Goal: Transaction & Acquisition: Book appointment/travel/reservation

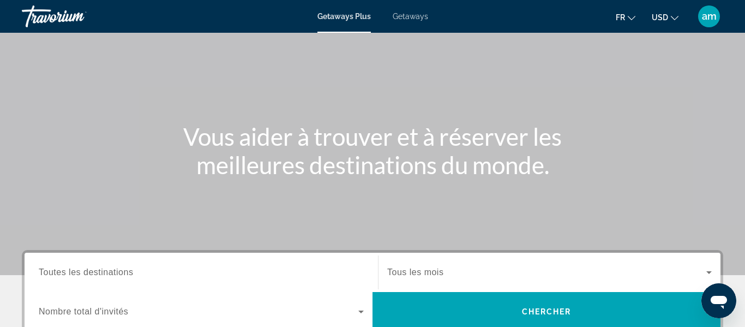
click at [86, 273] on span "Toutes les destinations" at bounding box center [86, 271] width 94 height 9
click at [86, 273] on input "Destination Toutes les destinations" at bounding box center [201, 272] width 325 height 13
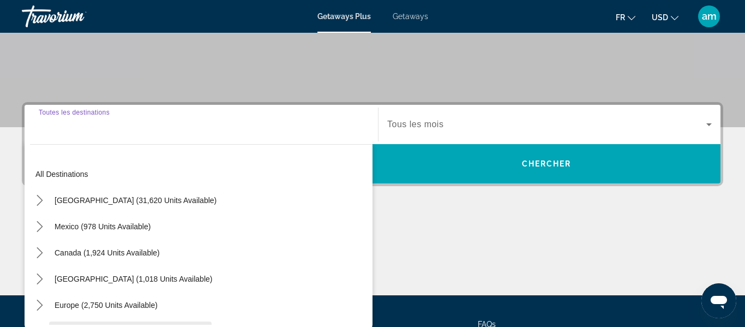
scroll to position [267, 0]
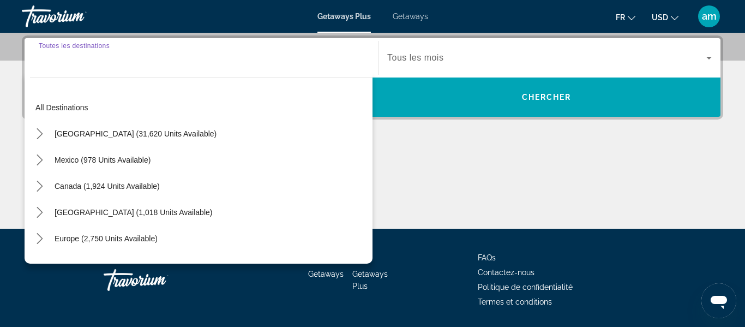
click at [80, 63] on input "Destination Toutes les destinations" at bounding box center [201, 58] width 325 height 13
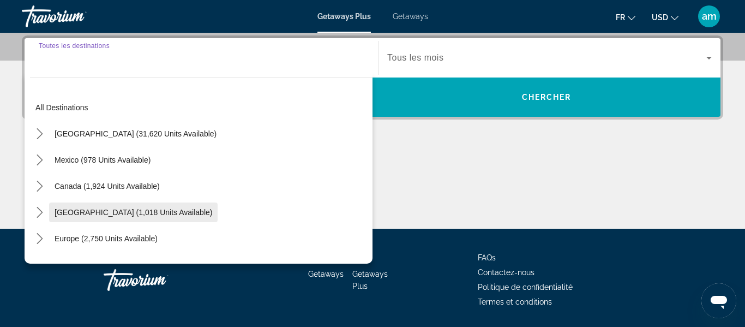
click at [105, 217] on span "Select destination: Caribbean & Atlantic Islands (1,018 units available)" at bounding box center [133, 212] width 168 height 26
type input "**********"
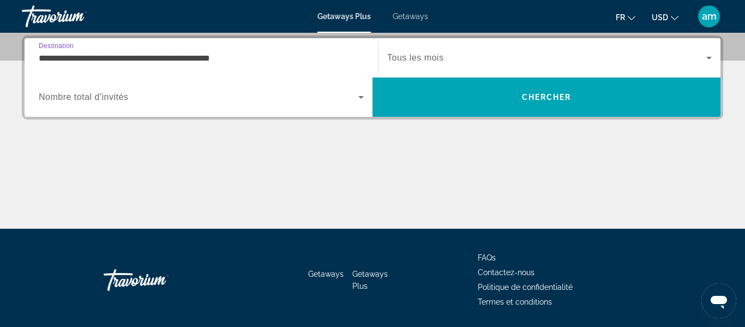
click at [80, 98] on span "Nombre total d'invités" at bounding box center [83, 96] width 89 height 9
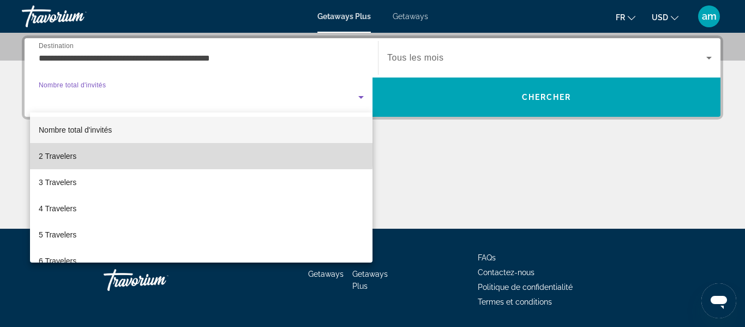
click at [88, 148] on mat-option "2 Travelers" at bounding box center [201, 156] width 342 height 26
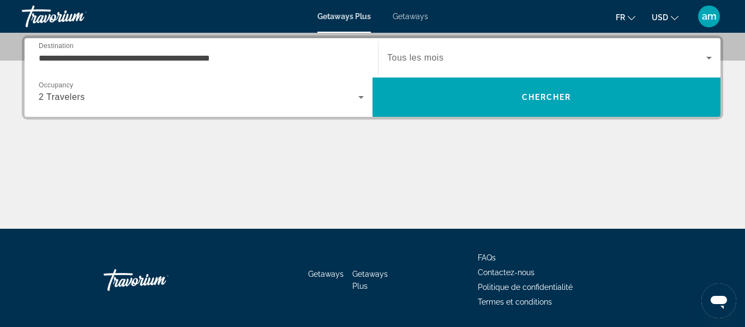
click at [433, 47] on div "Search widget" at bounding box center [549, 58] width 324 height 31
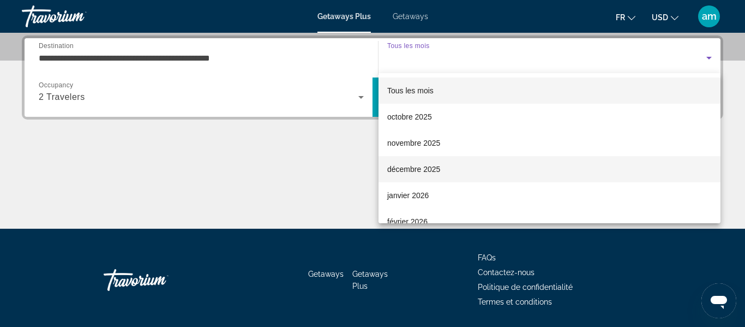
click at [424, 169] on span "décembre 2025" at bounding box center [413, 168] width 53 height 13
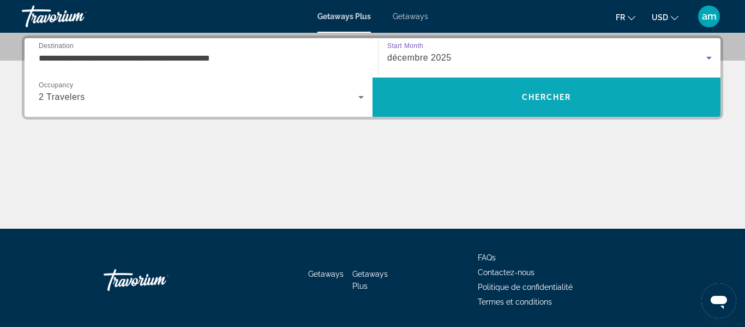
click at [435, 104] on span "Search" at bounding box center [546, 97] width 348 height 26
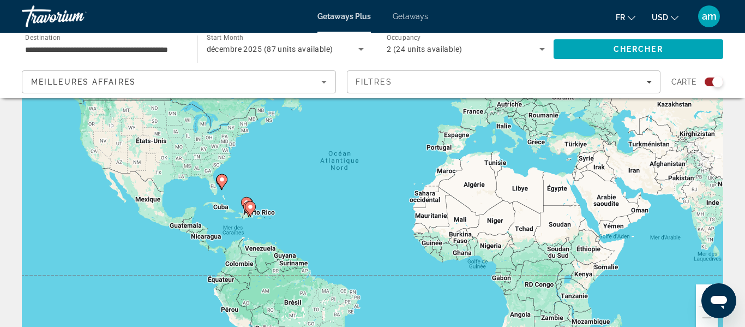
scroll to position [104, 0]
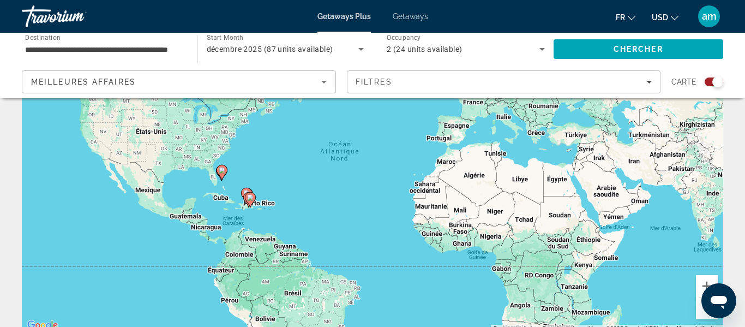
click at [291, 215] on div "Pour activer le glissement du marqueur avec le clavier, appuyez sur Alt+Entrée.…" at bounding box center [372, 168] width 701 height 327
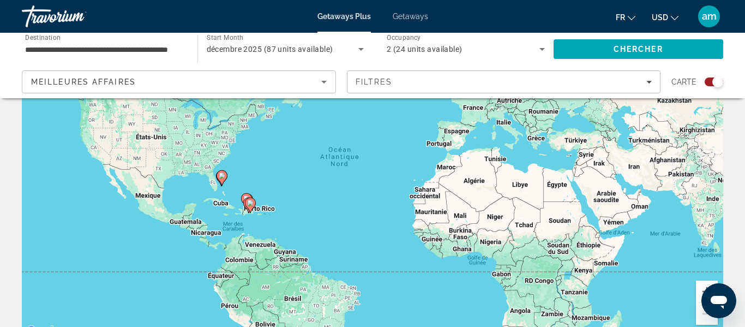
scroll to position [98, 0]
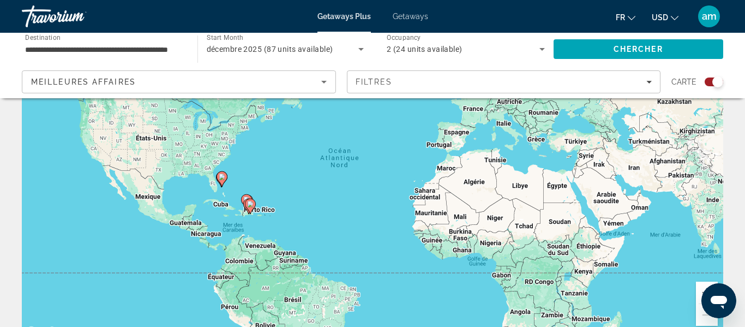
click at [661, 12] on button "USD USD ($) MXN (Mex$) CAD (Can$) GBP (£) EUR (€) AUD (A$) NZD (NZ$) CNY (CN¥)" at bounding box center [665, 17] width 27 height 16
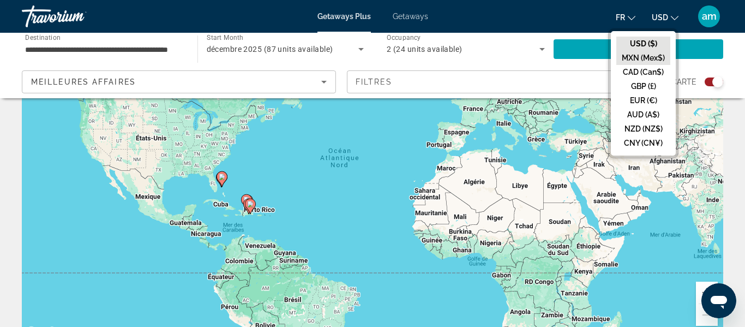
click at [644, 64] on button "MXN (Mex$)" at bounding box center [643, 58] width 54 height 14
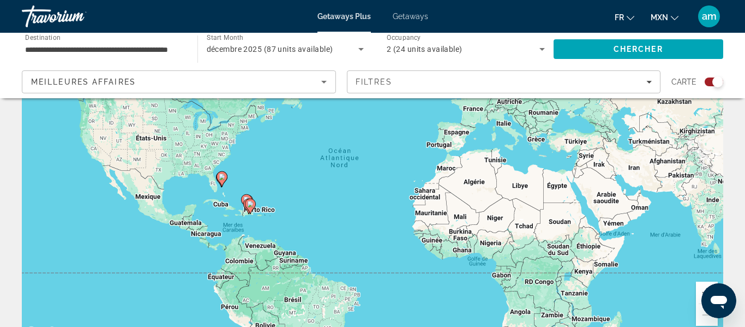
click at [676, 5] on div "fr English Español Français Italiano Português русский MXN USD ($) MXN (Mex$) C…" at bounding box center [581, 16] width 285 height 23
click at [659, 22] on button "MXN USD ($) MXN (Mex$) CAD (Can$) GBP (£) EUR (€) AUD (A$) NZD (NZ$) CNY (CN¥)" at bounding box center [664, 17] width 28 height 16
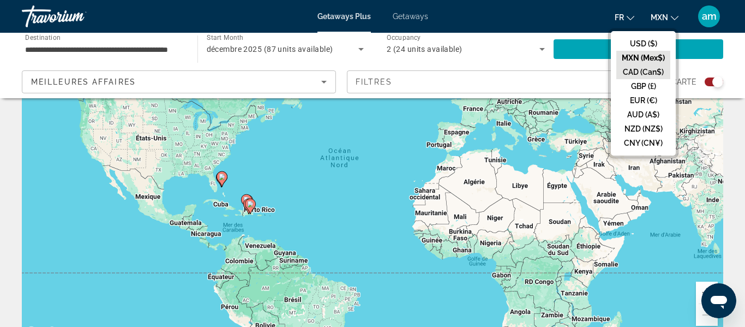
click at [648, 77] on button "CAD (Can$)" at bounding box center [643, 72] width 54 height 14
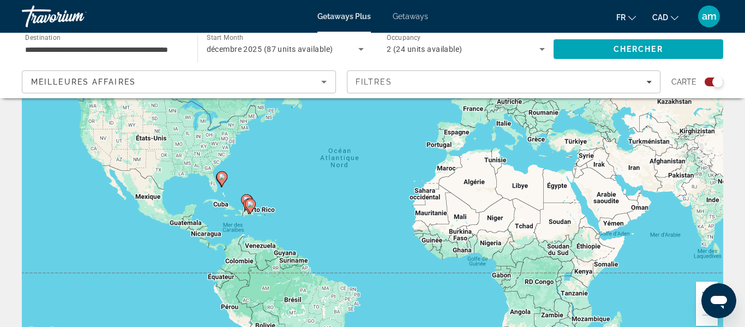
click at [256, 206] on div "Pour activer le glissement du marqueur avec le clavier, appuyez sur Alt+Entrée.…" at bounding box center [372, 174] width 701 height 327
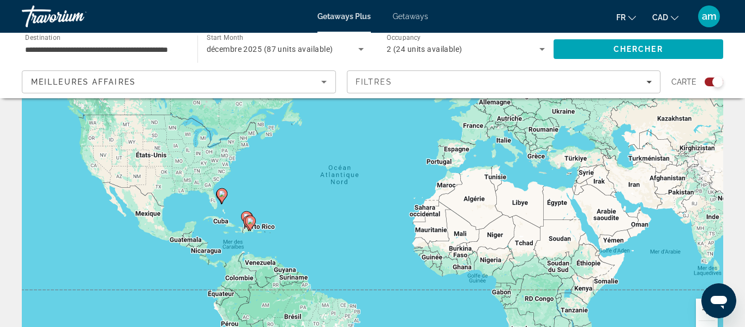
scroll to position [80, 0]
click at [261, 226] on div "Pour activer le glissement du marqueur avec le clavier, appuyez sur Alt+Entrée.…" at bounding box center [372, 192] width 701 height 327
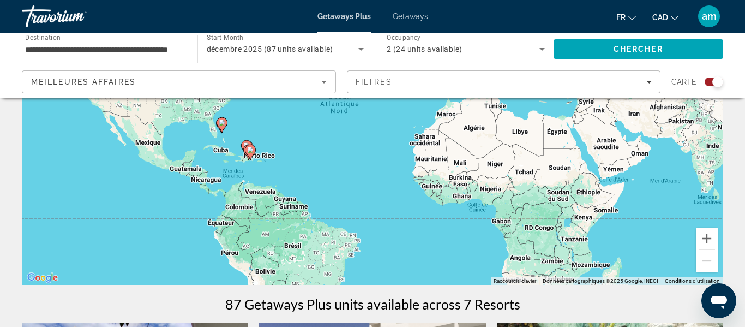
scroll to position [154, 0]
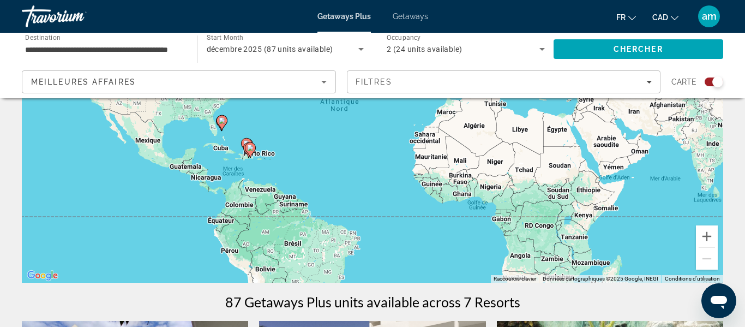
click at [227, 78] on div "Meilleures affaires" at bounding box center [176, 81] width 290 height 13
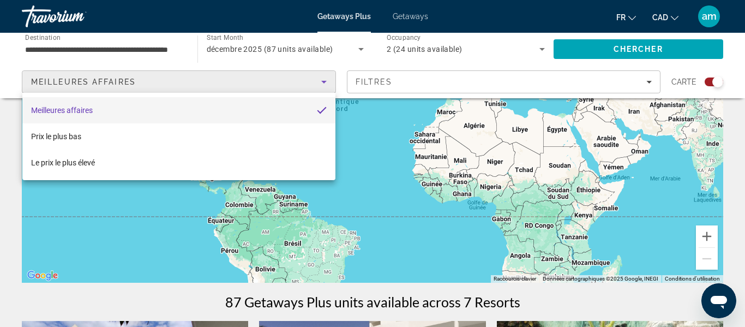
click at [325, 79] on div at bounding box center [372, 163] width 745 height 327
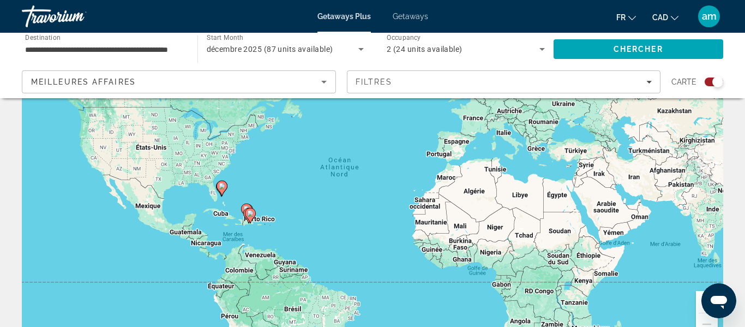
scroll to position [0, 0]
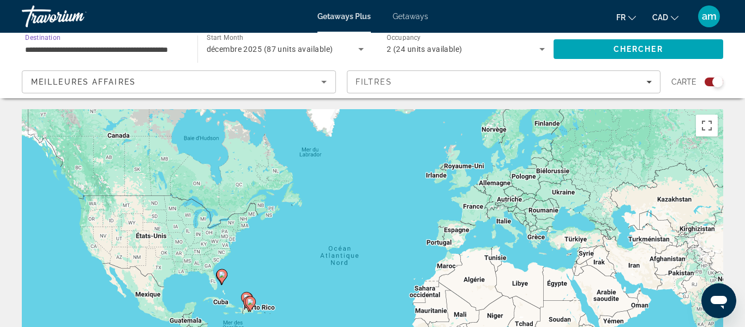
click at [147, 49] on input "**********" at bounding box center [104, 49] width 158 height 13
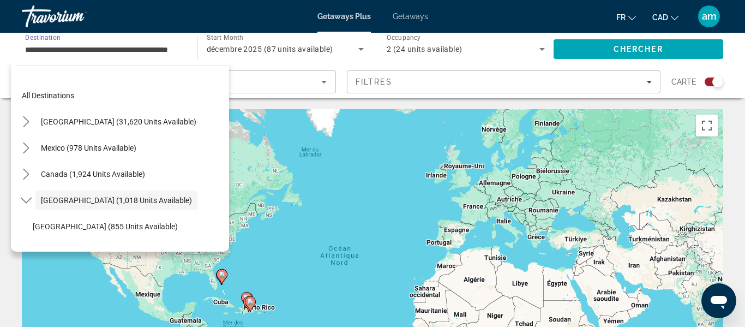
scroll to position [39, 0]
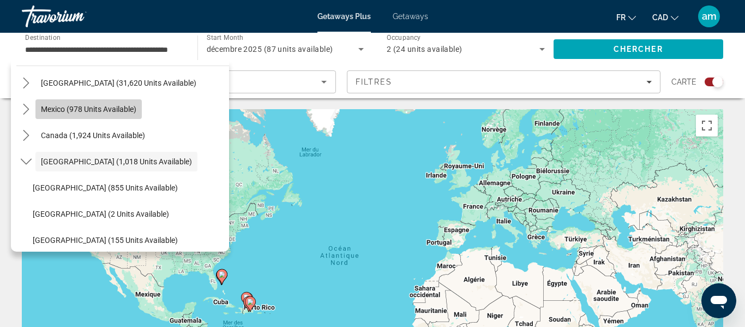
click at [106, 111] on span "Mexico (978 units available)" at bounding box center [88, 109] width 95 height 9
type input "**********"
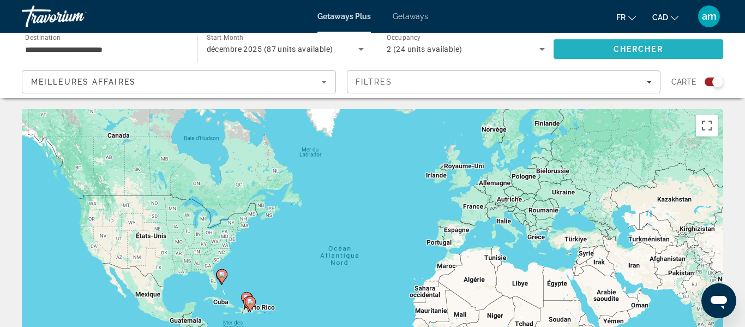
click at [583, 51] on span "Search" at bounding box center [638, 49] width 170 height 26
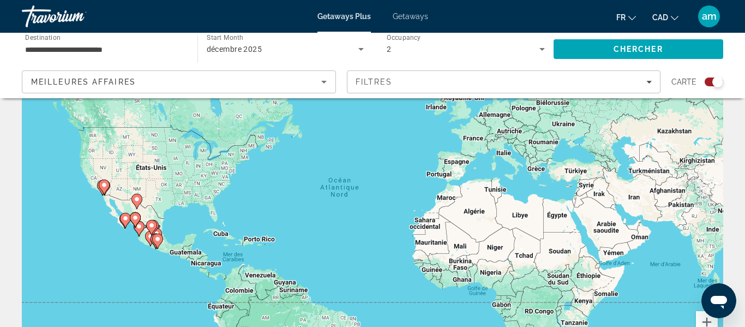
scroll to position [81, 0]
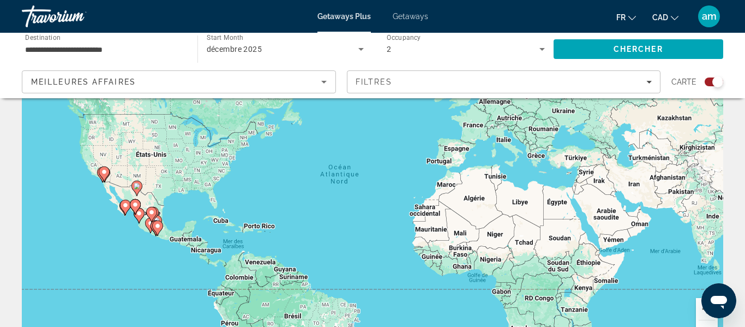
click at [699, 310] on button "Zoom avant" at bounding box center [707, 309] width 22 height 22
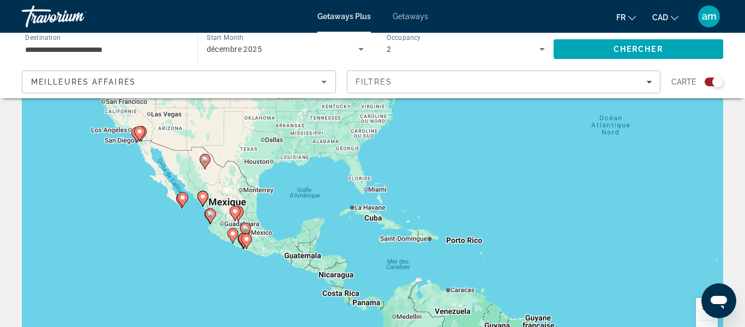
drag, startPoint x: 158, startPoint y: 203, endPoint x: 473, endPoint y: 173, distance: 316.0
click at [473, 173] on div "Pour activer le glissement du marqueur avec le clavier, appuyez sur Alt+Entrée.…" at bounding box center [372, 191] width 701 height 327
click at [262, 234] on div "Pour activer le glissement du marqueur avec le clavier, appuyez sur Alt+Entrée.…" at bounding box center [372, 191] width 701 height 327
click at [291, 201] on div "Pour activer le glissement du marqueur avec le clavier, appuyez sur Alt+Entrée.…" at bounding box center [372, 191] width 701 height 327
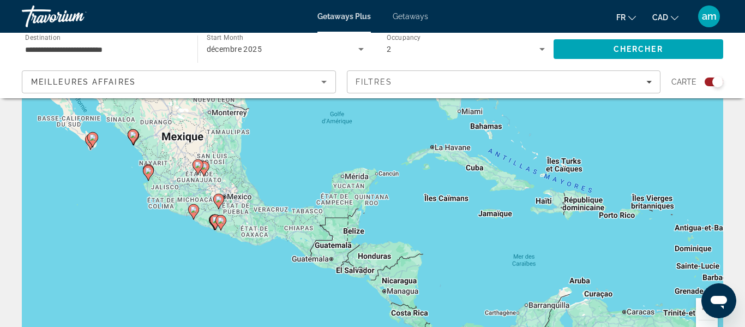
drag, startPoint x: 241, startPoint y: 267, endPoint x: 249, endPoint y: 192, distance: 75.1
click at [249, 192] on div "Pour activer le glissement du marqueur avec le clavier, appuyez sur Alt+Entrée.…" at bounding box center [372, 191] width 701 height 327
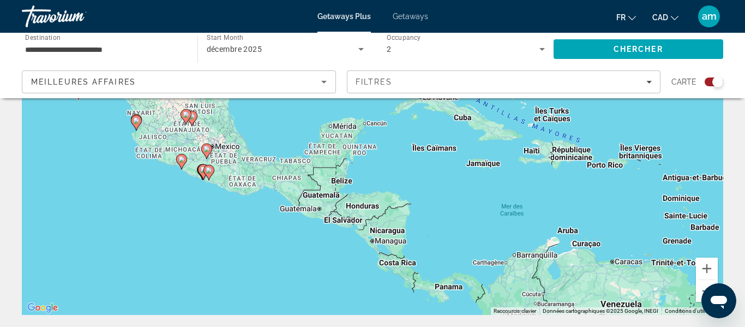
scroll to position [120, 0]
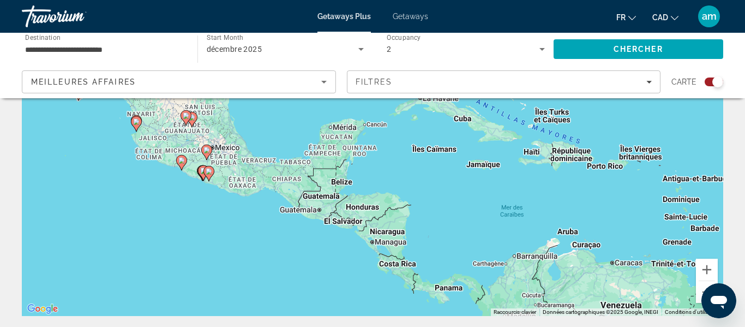
click at [393, 132] on div "Pour activer le glissement du marqueur avec le clavier, appuyez sur Alt+Entrée.…" at bounding box center [372, 152] width 701 height 327
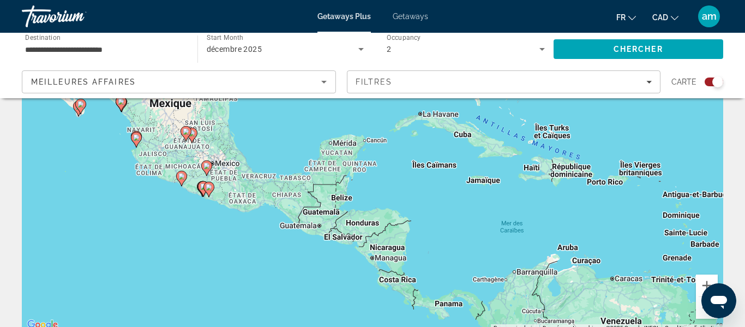
scroll to position [103, 0]
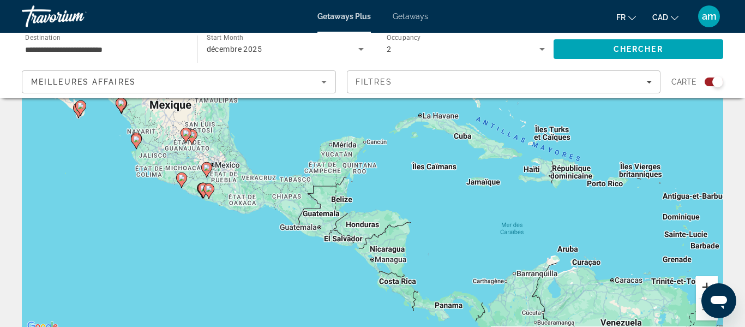
click at [704, 281] on button "Zoom avant" at bounding box center [707, 287] width 22 height 22
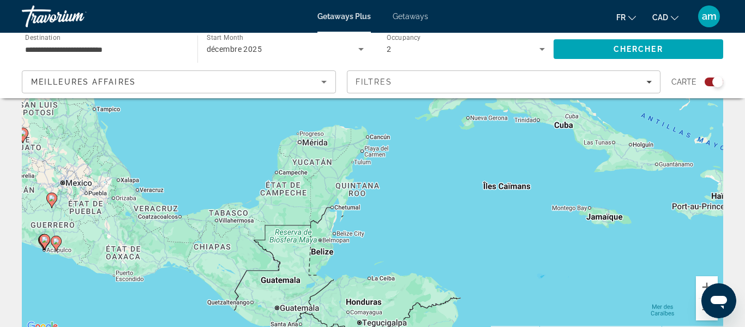
drag, startPoint x: 408, startPoint y: 191, endPoint x: 412, endPoint y: 201, distance: 10.0
click at [412, 201] on div "Pour activer le glissement du marqueur avec le clavier, appuyez sur Alt+Entrée.…" at bounding box center [372, 169] width 701 height 327
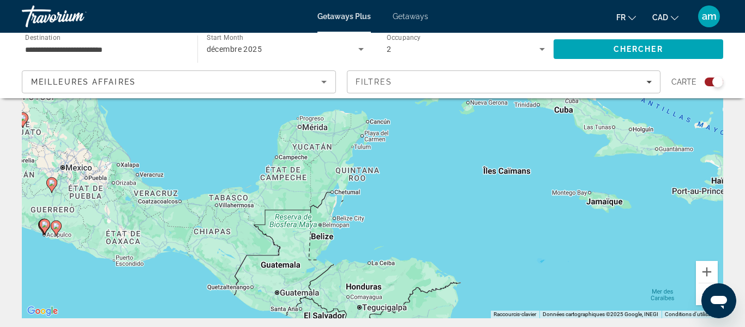
scroll to position [119, 0]
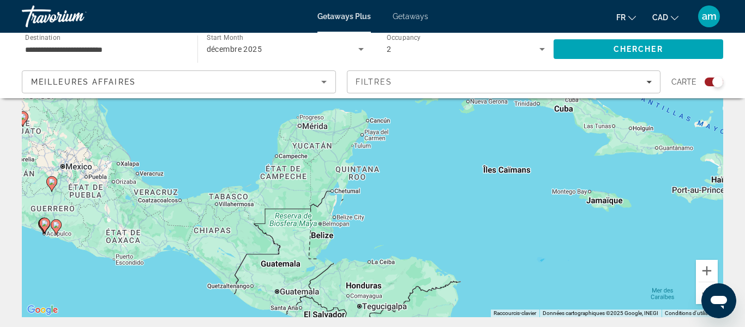
click at [405, 23] on div "Getaways Plus Getaways fr English Español Français Italiano Português русский C…" at bounding box center [372, 16] width 745 height 28
click at [407, 16] on span "Getaways" at bounding box center [410, 16] width 35 height 9
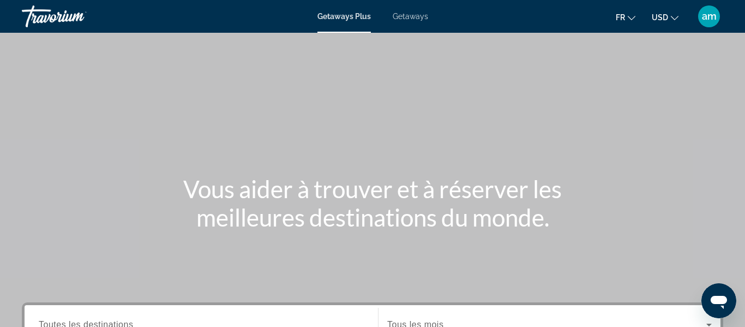
click at [421, 19] on span "Getaways" at bounding box center [410, 16] width 35 height 9
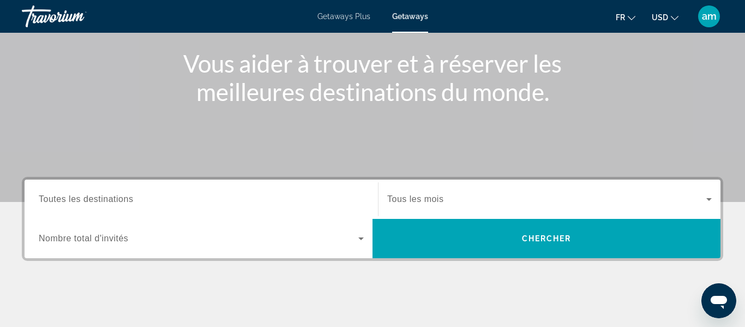
scroll to position [128, 0]
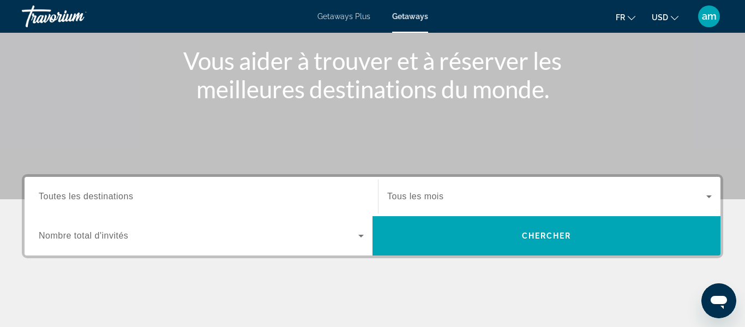
click at [199, 193] on input "Destination Toutes les destinations" at bounding box center [201, 196] width 325 height 13
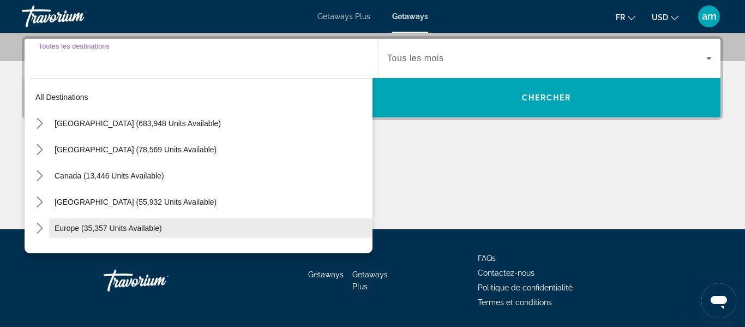
scroll to position [267, 0]
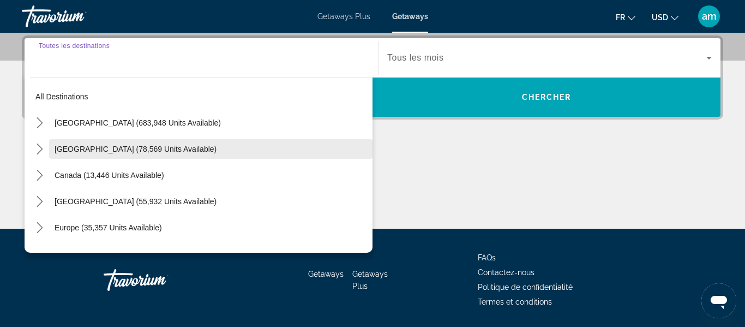
click at [158, 149] on span "[GEOGRAPHIC_DATA] (78,569 units available)" at bounding box center [136, 148] width 162 height 9
type input "**********"
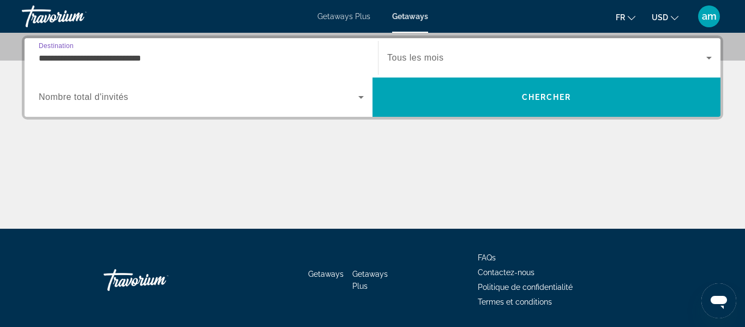
click at [189, 94] on span "Search widget" at bounding box center [198, 97] width 319 height 13
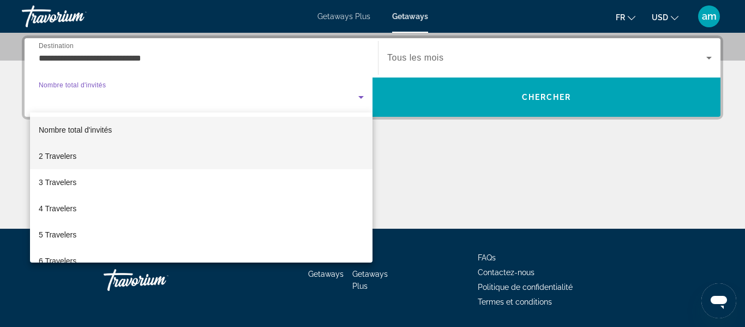
click at [178, 161] on mat-option "2 Travelers" at bounding box center [201, 156] width 342 height 26
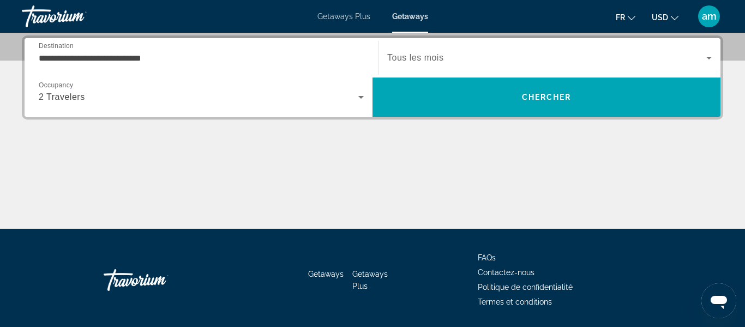
click at [472, 49] on div "Search widget" at bounding box center [549, 58] width 324 height 31
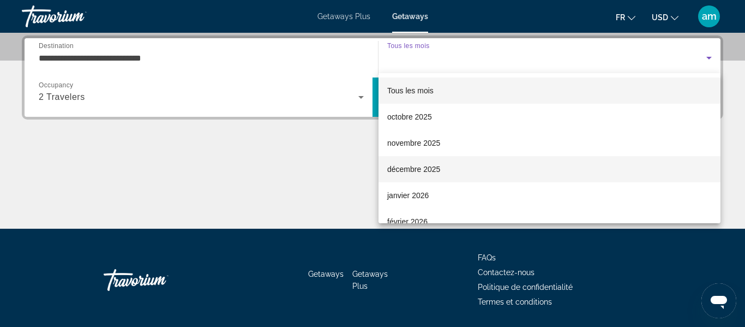
click at [421, 175] on span "décembre 2025" at bounding box center [413, 168] width 53 height 13
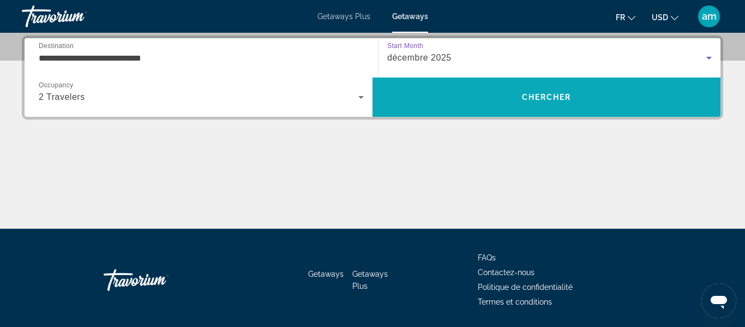
click at [469, 103] on span "Search" at bounding box center [546, 97] width 348 height 26
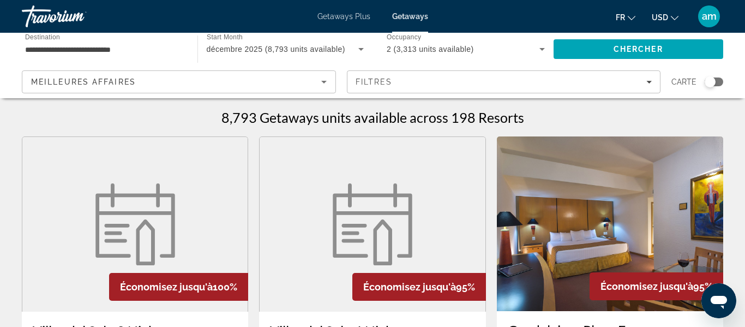
click at [718, 86] on div "Search widget" at bounding box center [713, 81] width 19 height 9
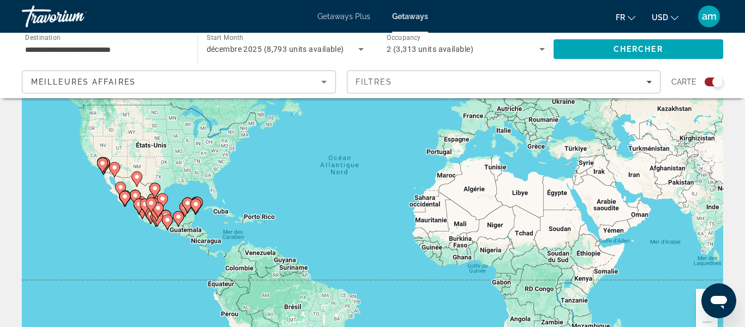
scroll to position [106, 0]
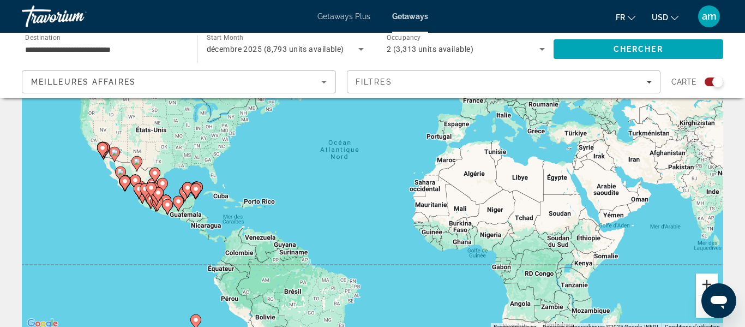
click at [709, 284] on button "Zoom avant" at bounding box center [707, 284] width 22 height 22
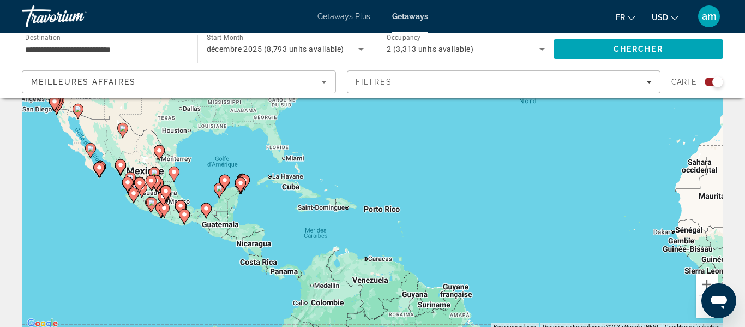
drag, startPoint x: 146, startPoint y: 243, endPoint x: 381, endPoint y: 203, distance: 237.9
click at [380, 203] on div "Pour activer le glissement du marqueur avec le clavier, appuyez sur Alt+Entrée.…" at bounding box center [372, 166] width 701 height 327
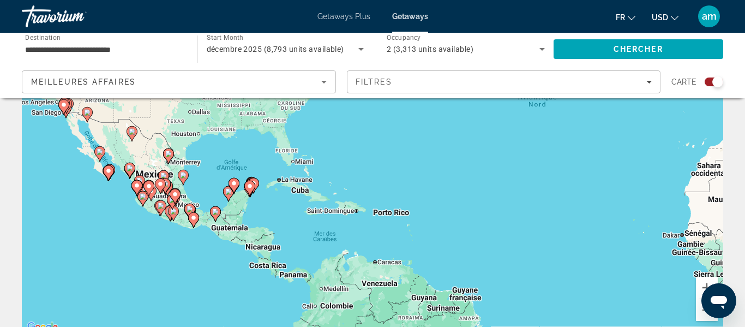
scroll to position [95, 0]
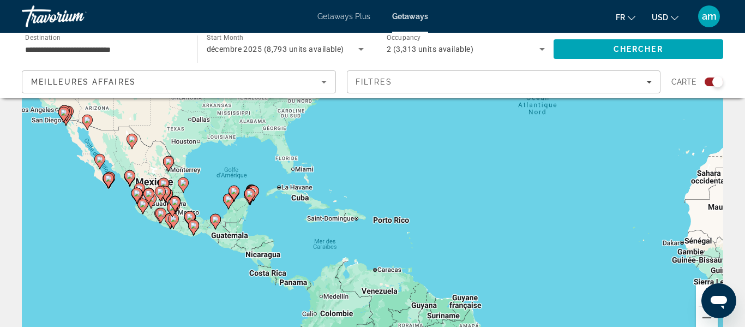
click at [258, 216] on div "Pour activer le glissement du marqueur avec le clavier, appuyez sur Alt+Entrée.…" at bounding box center [372, 177] width 701 height 327
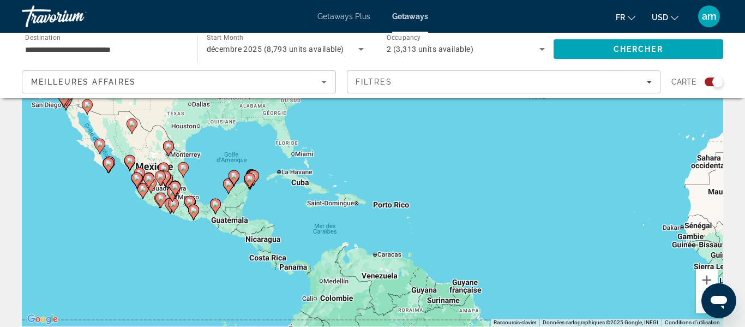
scroll to position [113, 0]
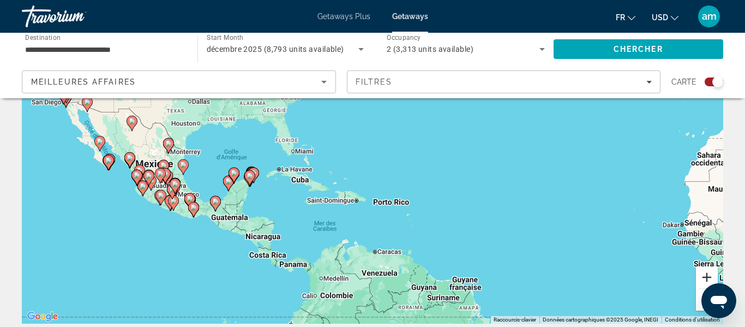
click at [712, 274] on button "Zoom avant" at bounding box center [707, 277] width 22 height 22
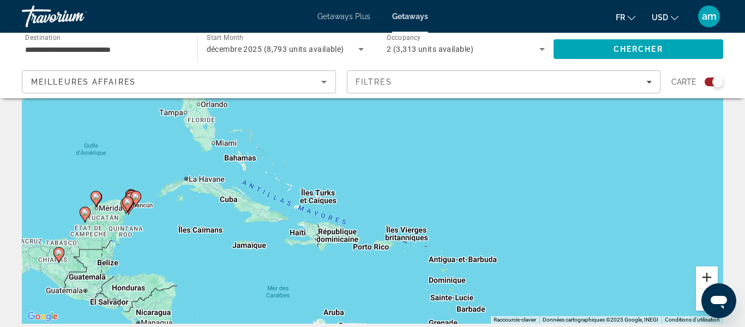
click at [712, 274] on button "Zoom avant" at bounding box center [707, 277] width 22 height 22
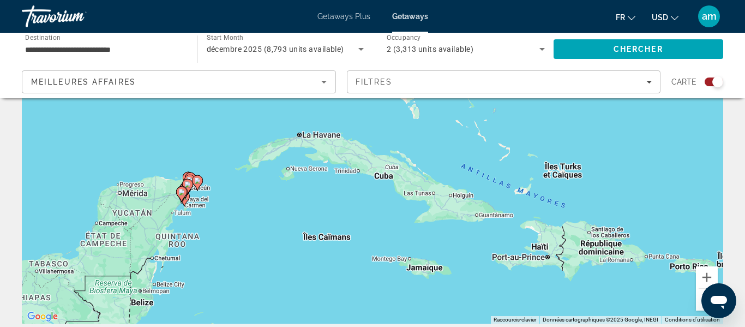
drag, startPoint x: 56, startPoint y: 253, endPoint x: 364, endPoint y: 190, distance: 314.5
click at [364, 190] on div "Pour activer le glissement du marqueur avec le clavier, appuyez sur Alt+Entrée.…" at bounding box center [372, 159] width 701 height 327
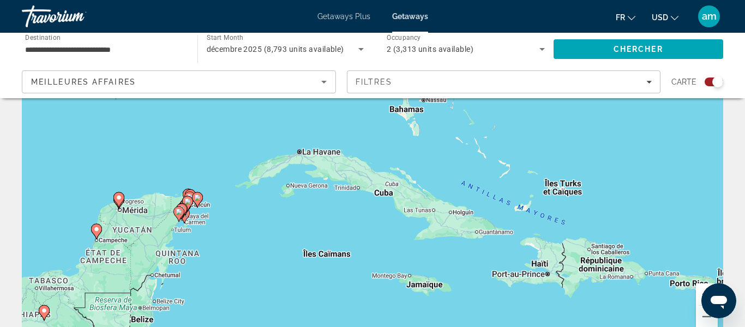
click at [698, 288] on button "Zoom avant" at bounding box center [707, 294] width 22 height 22
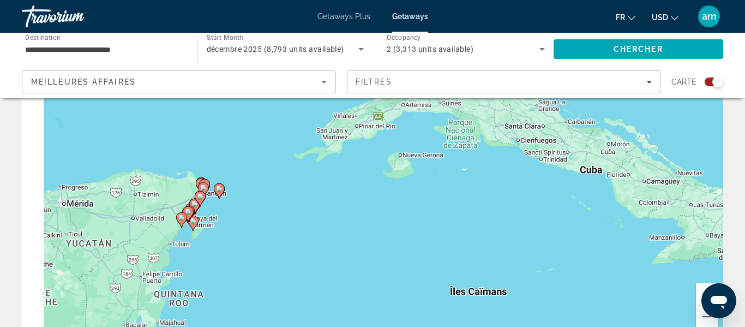
drag, startPoint x: 271, startPoint y: 256, endPoint x: 503, endPoint y: 235, distance: 233.2
click at [503, 235] on div "Pour activer le glissement du marqueur avec le clavier, appuyez sur Alt+Entrée.…" at bounding box center [372, 176] width 701 height 327
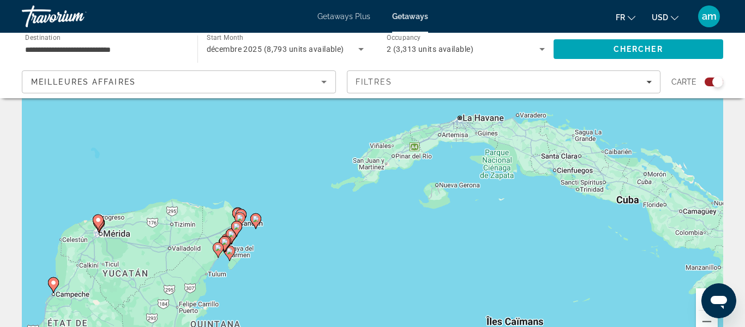
scroll to position [95, 0]
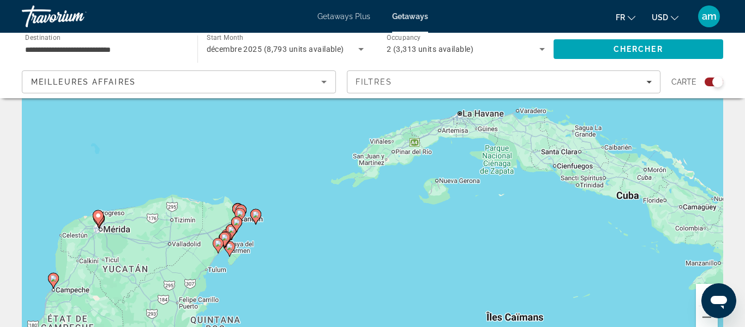
click at [698, 287] on button "Zoom avant" at bounding box center [707, 295] width 22 height 22
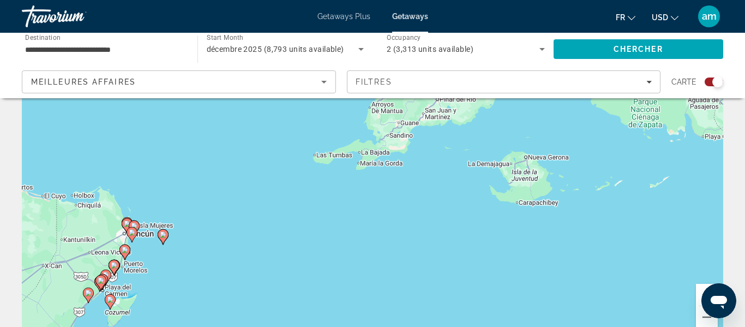
drag, startPoint x: 378, startPoint y: 243, endPoint x: 451, endPoint y: 207, distance: 81.4
click at [451, 207] on div "Pour activer le glissement du marqueur avec le clavier, appuyez sur Alt+Entrée.…" at bounding box center [372, 177] width 701 height 327
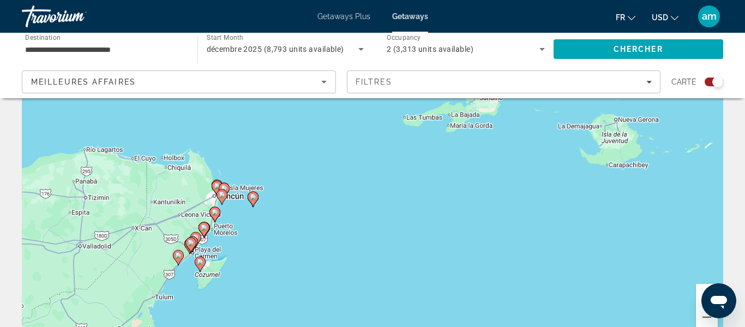
click at [264, 250] on div "Pour activer le glissement du marqueur avec le clavier, appuyez sur Alt+Entrée.…" at bounding box center [372, 177] width 701 height 327
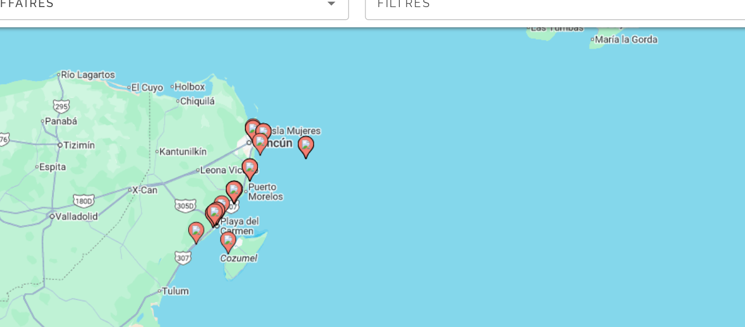
drag, startPoint x: 275, startPoint y: 245, endPoint x: 310, endPoint y: 233, distance: 36.9
click at [310, 233] on div "Pour activer le glissement du marqueur avec le clavier, appuyez sur Alt+Entrée.…" at bounding box center [372, 177] width 701 height 327
click at [269, 164] on image "Main content" at bounding box center [270, 167] width 7 height 7
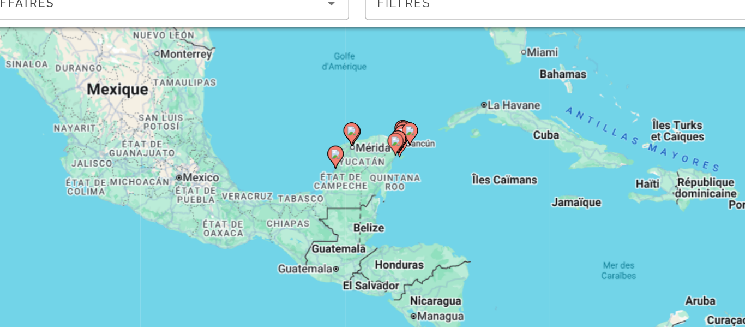
click at [371, 165] on icon "Main content" at bounding box center [372, 172] width 10 height 14
type input "**********"
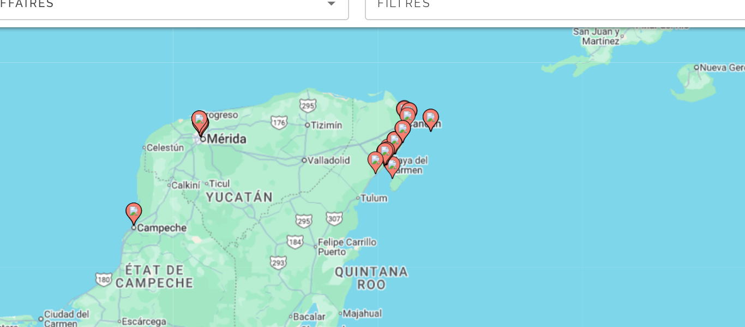
click at [377, 153] on icon "Main content" at bounding box center [375, 160] width 11 height 15
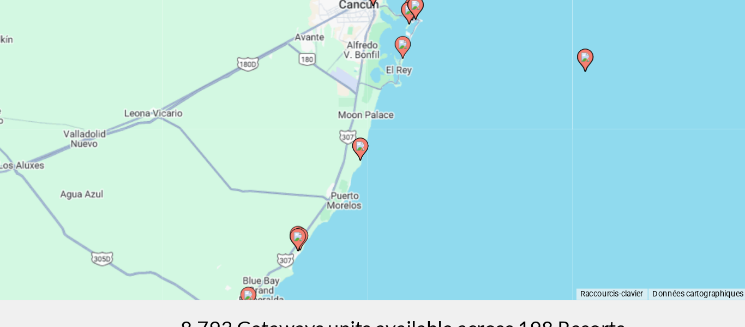
scroll to position [138, 0]
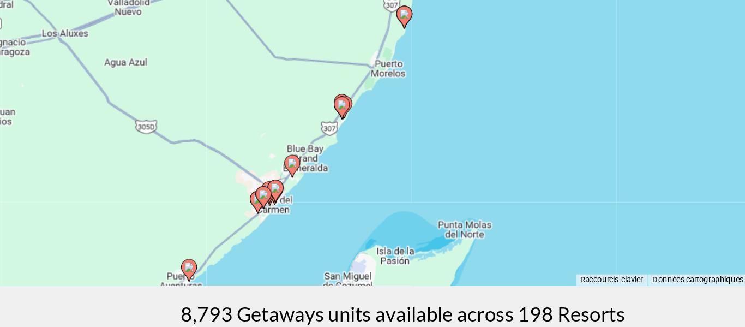
drag, startPoint x: 395, startPoint y: 250, endPoint x: 425, endPoint y: 168, distance: 87.6
click at [425, 168] on div "Pour activer le glissement du marqueur avec le clavier, appuyez sur Alt+Entrée.…" at bounding box center [372, 134] width 701 height 327
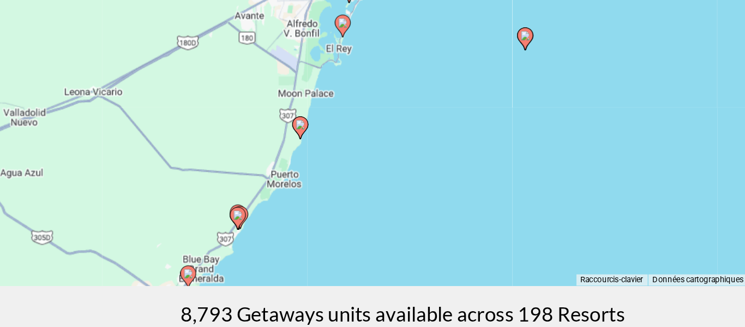
drag, startPoint x: 307, startPoint y: 268, endPoint x: 237, endPoint y: 343, distance: 103.0
click at [237, 189] on html "**********" at bounding box center [372, 25] width 745 height 327
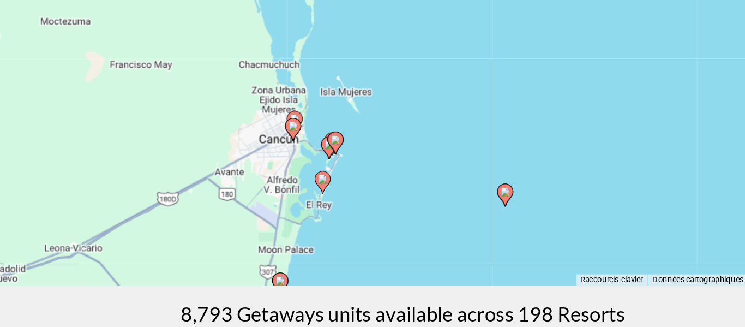
drag, startPoint x: 353, startPoint y: 183, endPoint x: 334, endPoint y: 280, distance: 99.5
click at [339, 290] on div "Pour activer le glissement du marqueur avec le clavier, appuyez sur Alt+Entrée.…" at bounding box center [372, 134] width 701 height 327
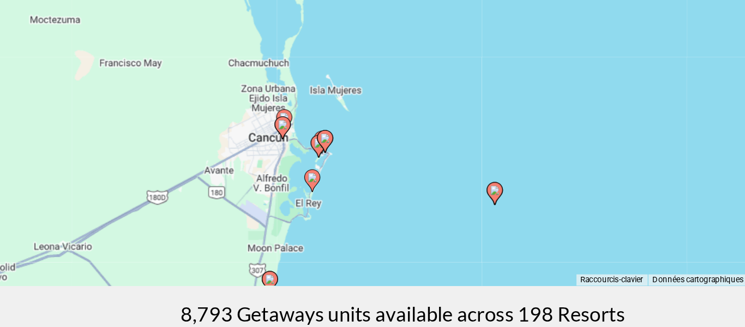
click at [289, 190] on image "Main content" at bounding box center [290, 188] width 7 height 7
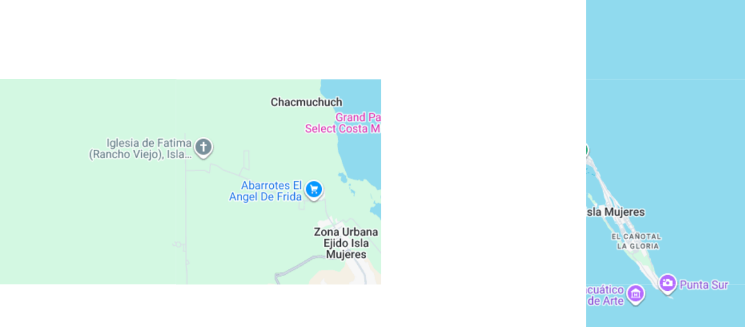
scroll to position [40, 0]
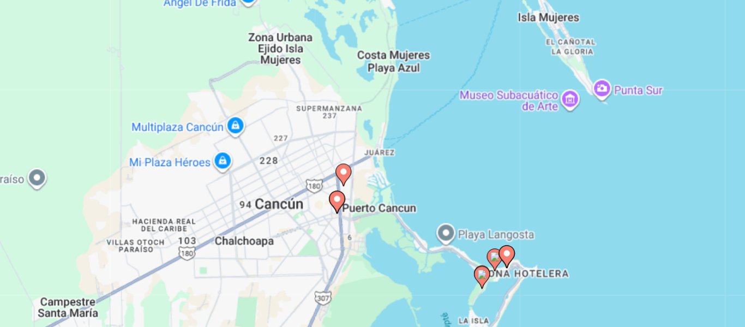
drag, startPoint x: 349, startPoint y: 285, endPoint x: 305, endPoint y: 148, distance: 143.8
click at [305, 148] on div "Pour activer le glissement du marqueur avec le clavier, appuyez sur Alt+Entrée.…" at bounding box center [372, 232] width 701 height 327
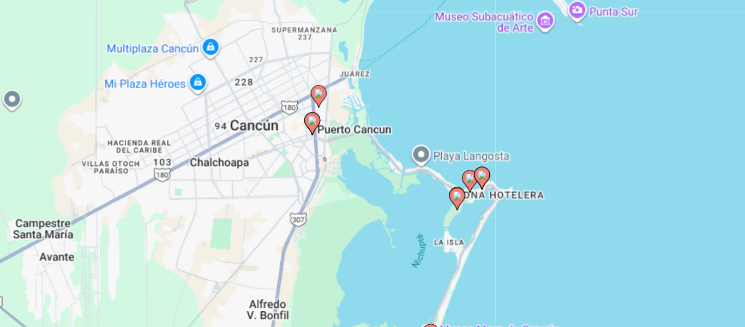
drag, startPoint x: 376, startPoint y: 278, endPoint x: 361, endPoint y: 228, distance: 52.3
click at [361, 228] on div "Pour activer le glissement du marqueur avec le clavier, appuyez sur Alt+Entrée.…" at bounding box center [372, 232] width 701 height 327
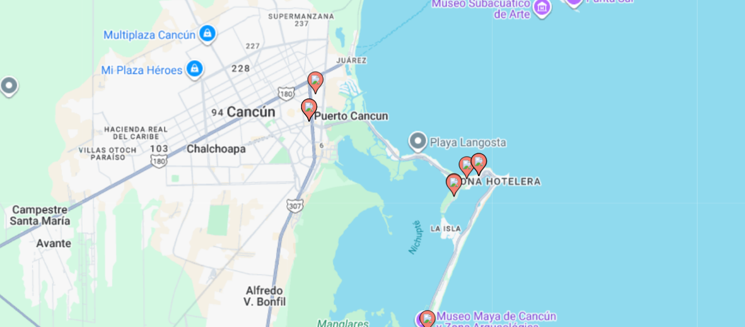
click at [423, 210] on icon "Main content" at bounding box center [424, 216] width 10 height 14
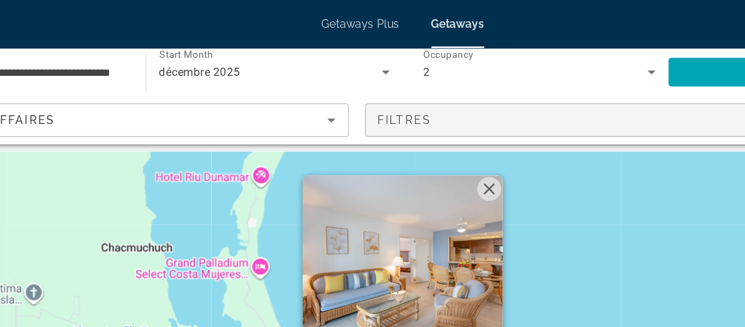
scroll to position [0, 0]
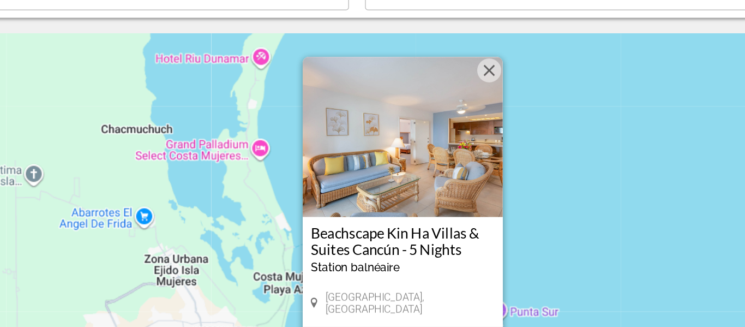
click at [432, 141] on button "Fermer" at bounding box center [431, 134] width 16 height 16
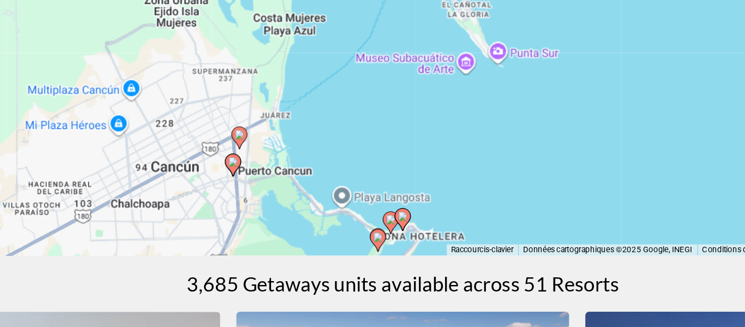
scroll to position [162, 0]
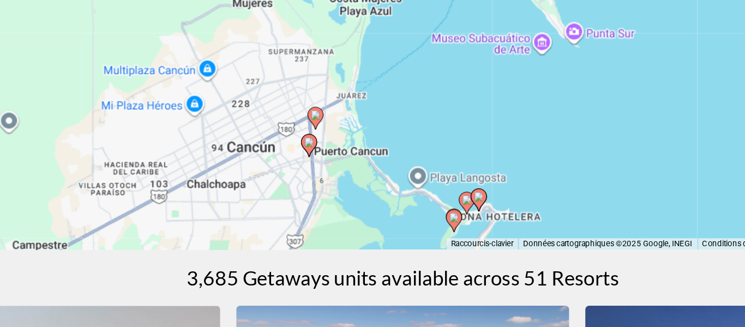
drag, startPoint x: 373, startPoint y: 236, endPoint x: 425, endPoint y: 225, distance: 52.9
click at [425, 225] on div "Pour activer le glissement du marqueur avec le clavier, appuyez sur Alt+Entrée.…" at bounding box center [372, 110] width 701 height 327
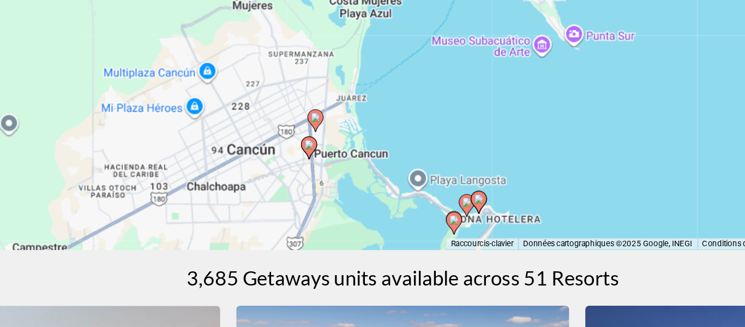
click at [311, 206] on icon "Main content" at bounding box center [309, 204] width 10 height 14
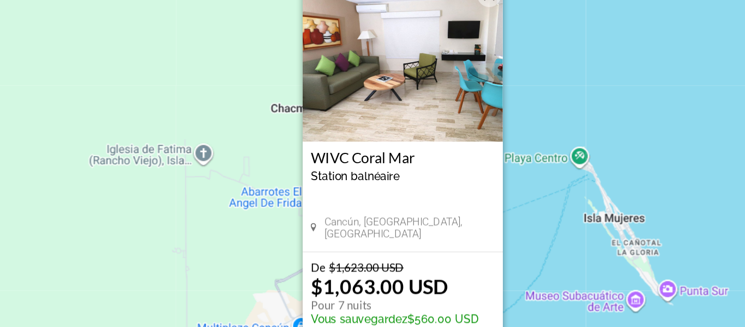
scroll to position [32, 0]
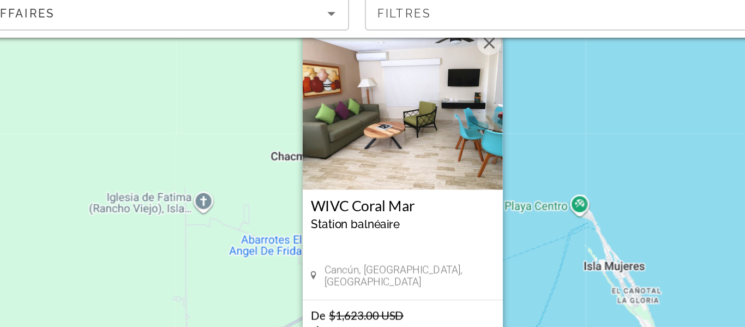
click at [436, 108] on button "Fermer" at bounding box center [431, 102] width 16 height 16
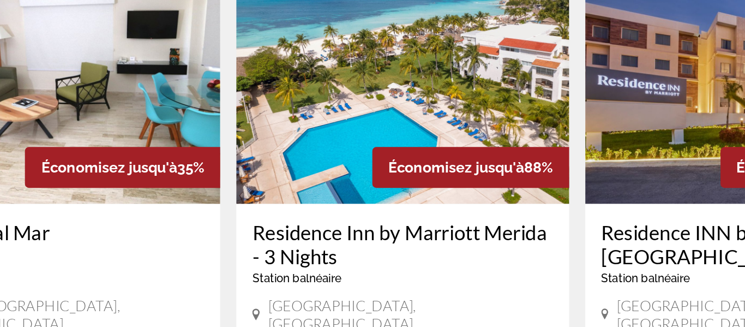
scroll to position [426, 0]
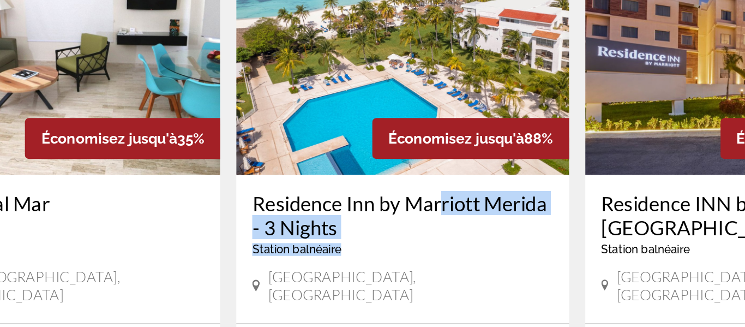
drag, startPoint x: 395, startPoint y: 267, endPoint x: 394, endPoint y: 236, distance: 31.1
click at [394, 237] on div "Residence Inn by Marriott Merida - 3 Nights Station balnéaire - Ceci est une st…" at bounding box center [372, 260] width 204 height 52
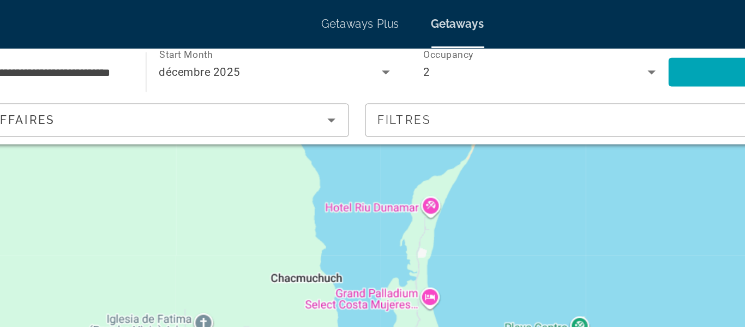
scroll to position [0, 0]
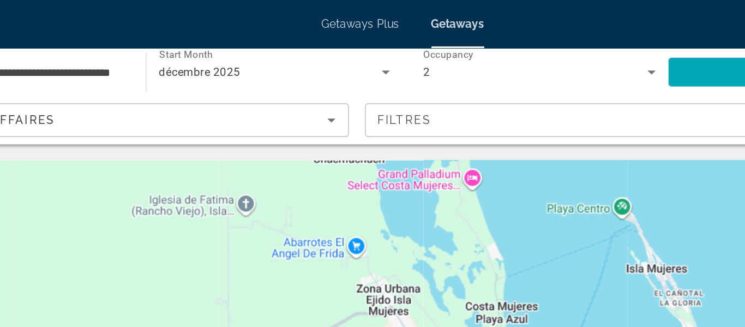
drag, startPoint x: 305, startPoint y: 156, endPoint x: 335, endPoint y: 53, distance: 106.6
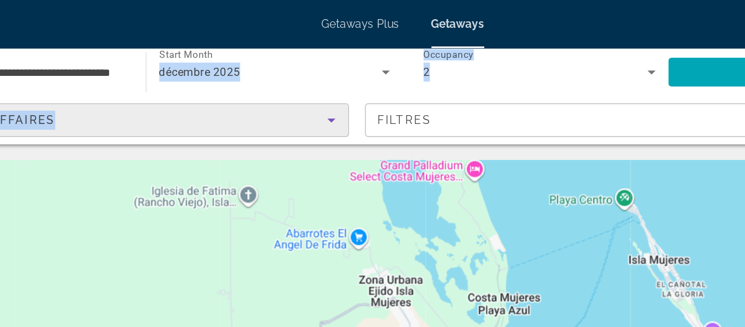
drag, startPoint x: 196, startPoint y: 82, endPoint x: 285, endPoint y: 39, distance: 99.0
click at [285, 39] on div "**********" at bounding box center [372, 65] width 745 height 65
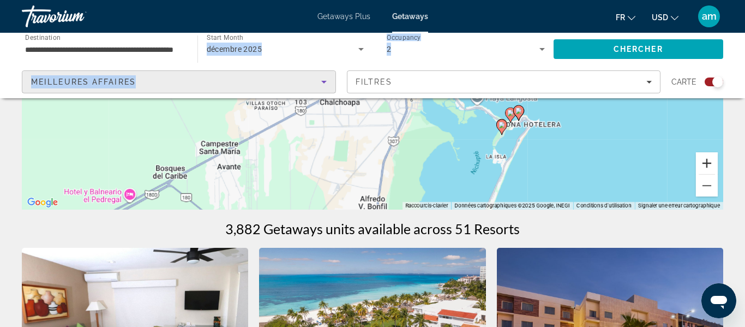
scroll to position [225, 0]
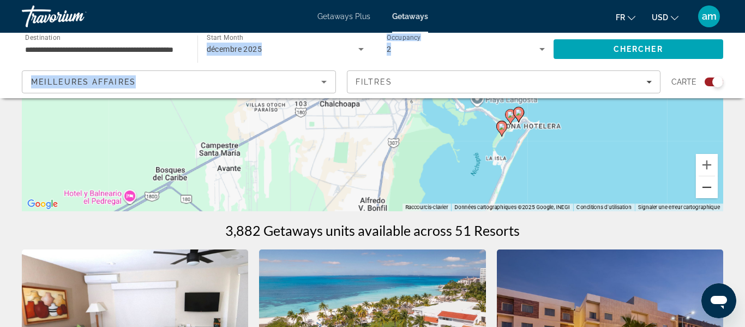
click at [708, 189] on button "Zoom arrière" at bounding box center [707, 187] width 22 height 22
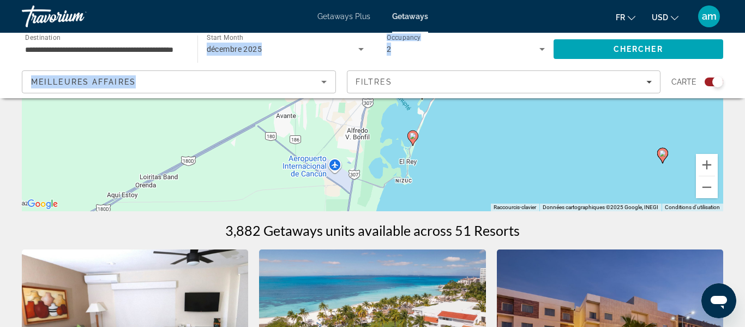
drag, startPoint x: 530, startPoint y: 143, endPoint x: 515, endPoint y: 151, distance: 17.6
click at [515, 151] on div "Pour activer le glissement du marqueur avec le clavier, appuyez sur Alt+Entrée.…" at bounding box center [372, 47] width 701 height 327
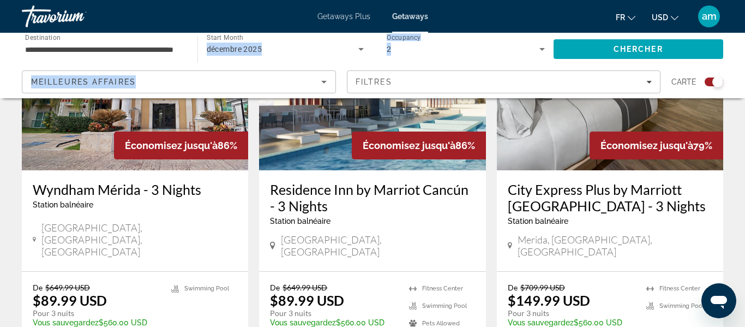
scroll to position [880, 0]
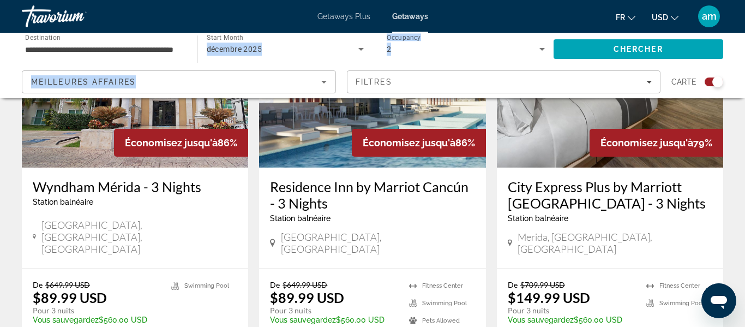
click at [664, 17] on span "USD" at bounding box center [660, 17] width 16 height 9
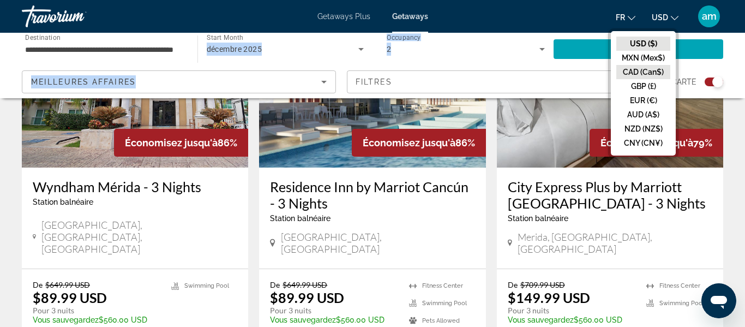
click at [630, 75] on button "CAD (Can$)" at bounding box center [643, 72] width 54 height 14
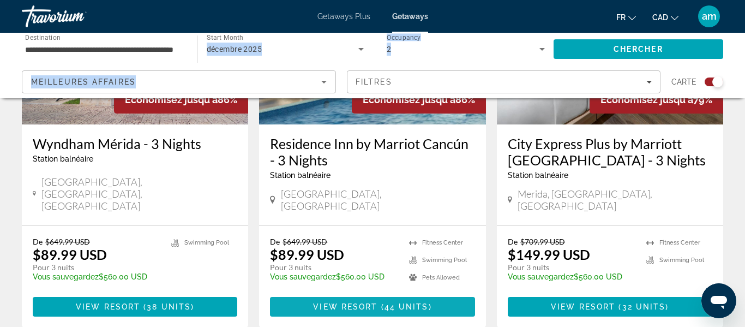
scroll to position [928, 0]
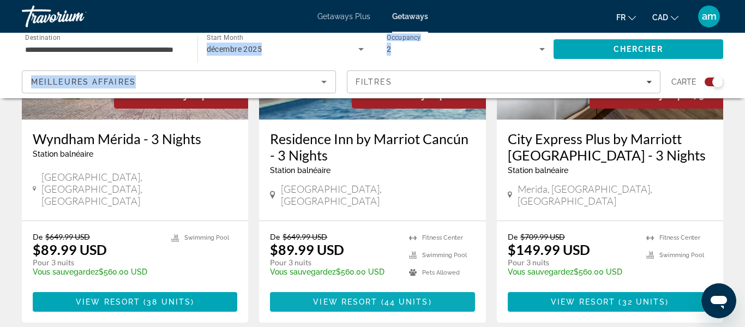
click at [373, 288] on span "Main content" at bounding box center [372, 301] width 204 height 26
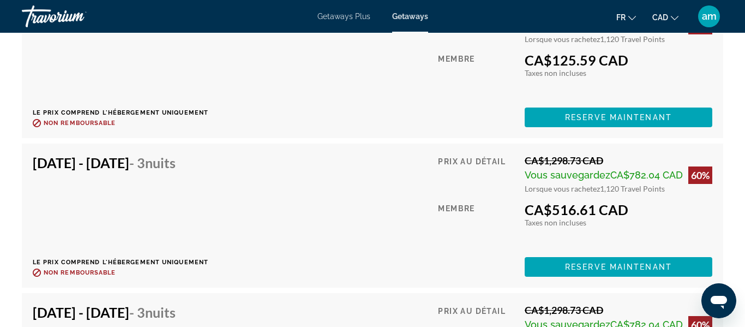
scroll to position [4750, 0]
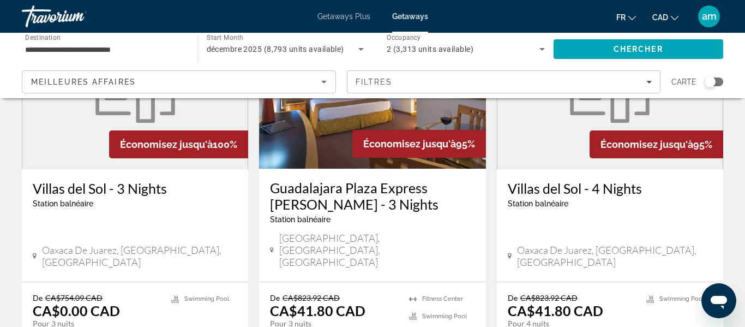
scroll to position [122, 0]
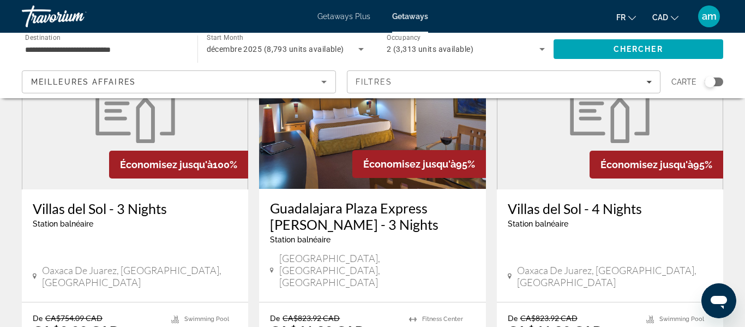
click at [150, 134] on img "Main content" at bounding box center [135, 102] width 93 height 82
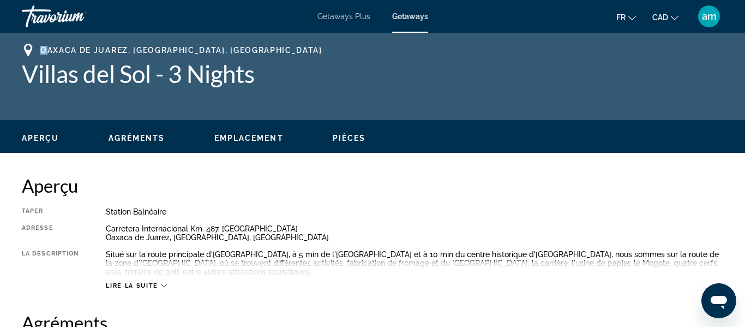
drag, startPoint x: 45, startPoint y: 53, endPoint x: 269, endPoint y: 109, distance: 230.9
click at [269, 109] on div "[GEOGRAPHIC_DATA], [GEOGRAPHIC_DATA], [GEOGRAPHIC_DATA] Villas del Sol - 3 Nigh…" at bounding box center [372, 76] width 745 height 87
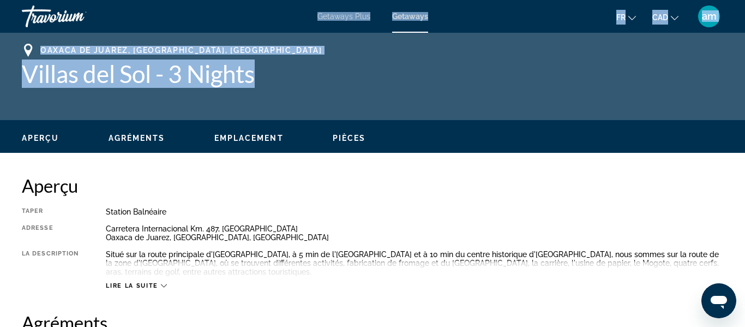
drag, startPoint x: 257, startPoint y: 77, endPoint x: 26, endPoint y: 27, distance: 236.1
click at [26, 27] on div "Passer au contenu principal Getaways Plus Getaways fr English Español Français …" at bounding box center [372, 163] width 745 height 327
click at [136, 46] on span "Oaxaca de Juarez, [GEOGRAPHIC_DATA], [GEOGRAPHIC_DATA]" at bounding box center [181, 50] width 282 height 9
drag, startPoint x: 255, startPoint y: 79, endPoint x: 49, endPoint y: 43, distance: 209.8
click at [49, 43] on div "[GEOGRAPHIC_DATA], [GEOGRAPHIC_DATA], [GEOGRAPHIC_DATA] Villas del Sol - 3 Nigh…" at bounding box center [372, 76] width 745 height 87
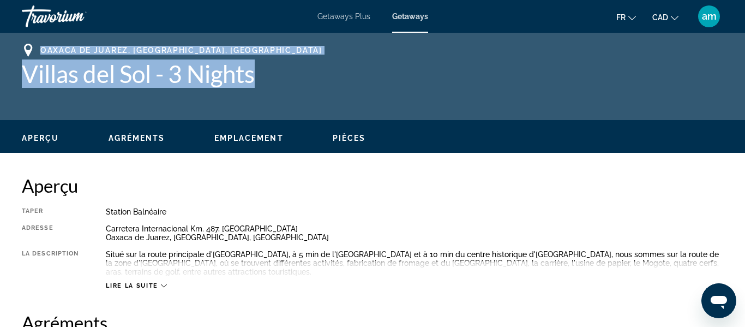
copy div "[GEOGRAPHIC_DATA] de Juarez, [GEOGRAPHIC_DATA], [GEOGRAPHIC_DATA] Villas del So…"
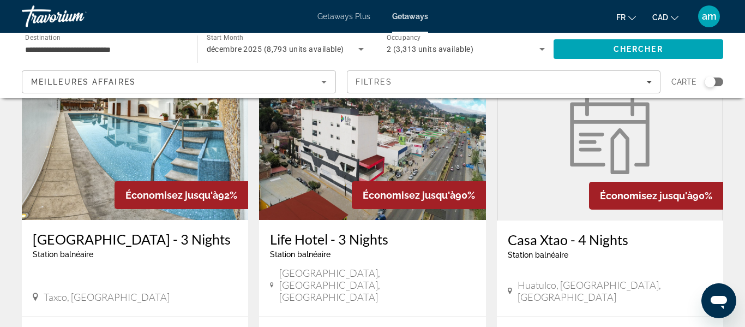
scroll to position [487, 0]
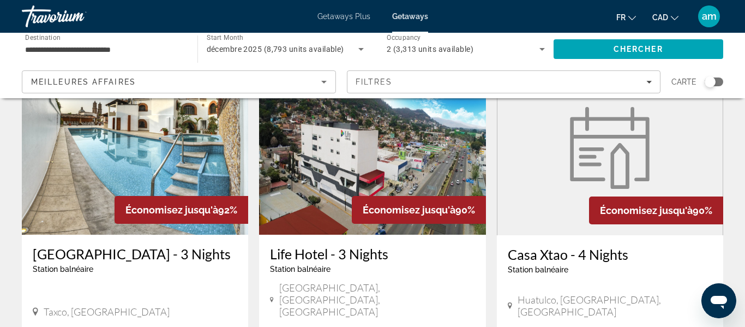
click at [209, 141] on img "Main content" at bounding box center [135, 147] width 226 height 174
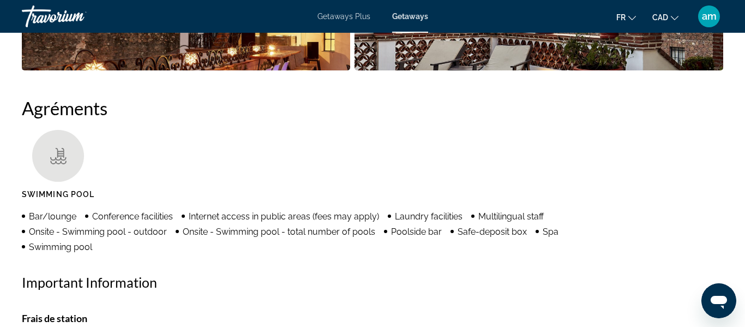
scroll to position [981, 0]
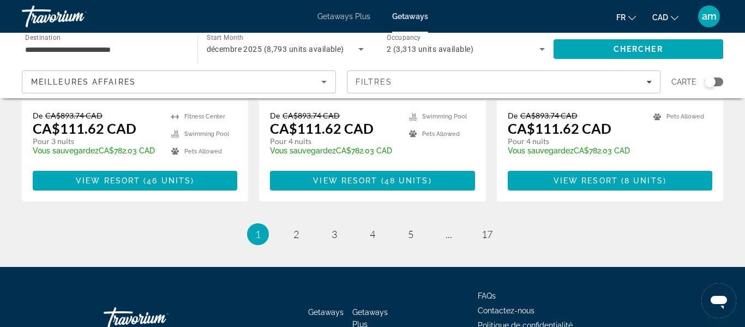
scroll to position [1519, 0]
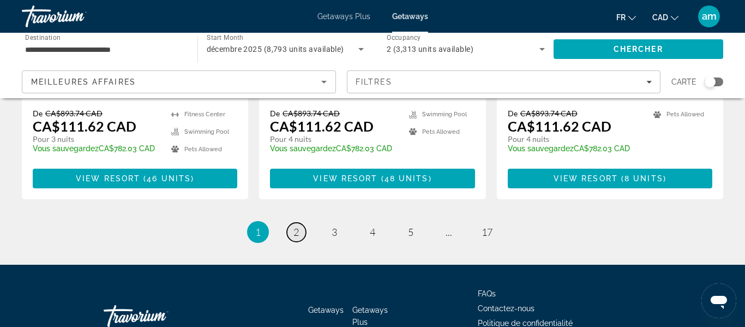
click at [295, 226] on span "2" at bounding box center [295, 232] width 5 height 12
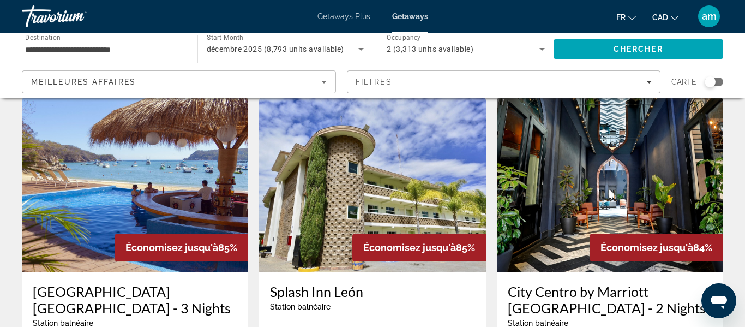
scroll to position [416, 0]
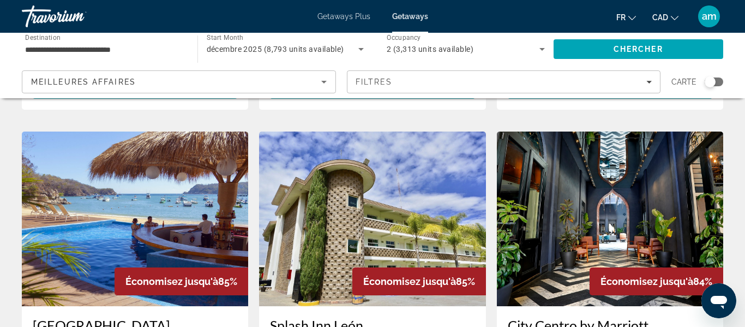
click at [147, 179] on img "Main content" at bounding box center [135, 218] width 226 height 174
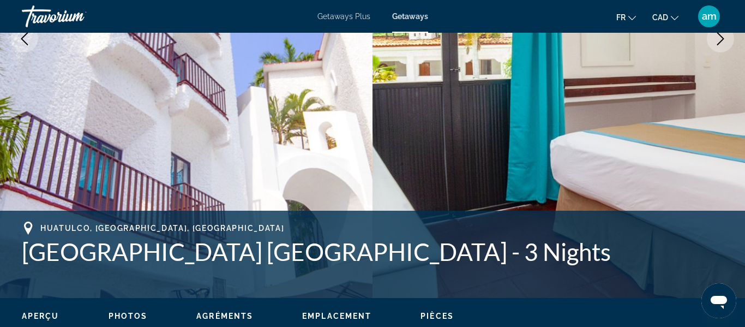
scroll to position [254, 0]
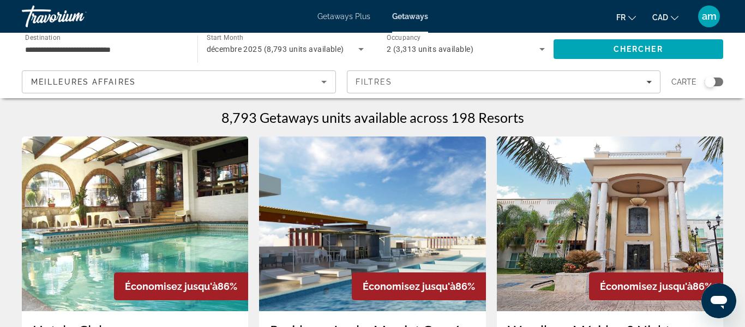
click at [719, 85] on div "Search widget" at bounding box center [713, 81] width 19 height 9
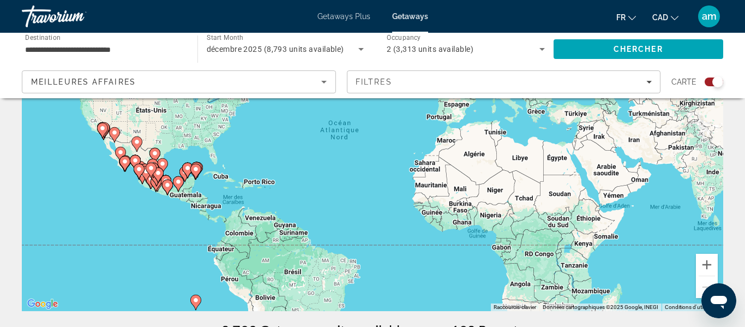
scroll to position [126, 0]
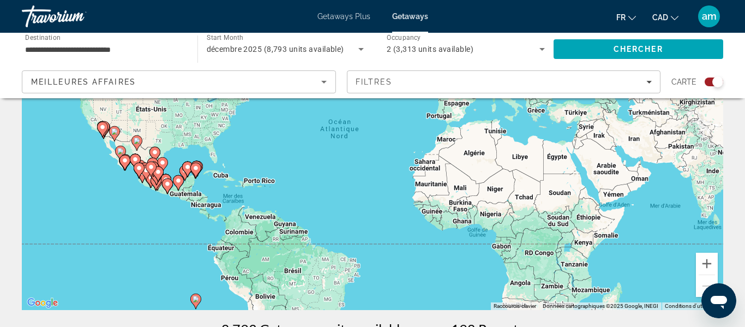
click at [184, 185] on div "Pour activer le glissement du marqueur avec le clavier, appuyez sur Alt+Entrée.…" at bounding box center [372, 146] width 701 height 327
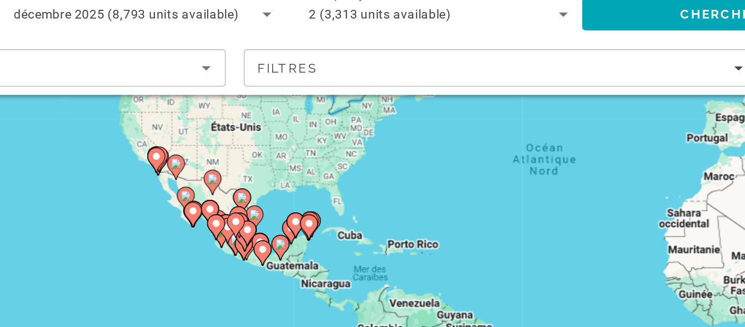
drag, startPoint x: 344, startPoint y: 180, endPoint x: 537, endPoint y: 180, distance: 193.0
click at [537, 180] on div "Pour activer le glissement du marqueur avec le clavier, appuyez sur Alt+Entrée.…" at bounding box center [372, 152] width 701 height 327
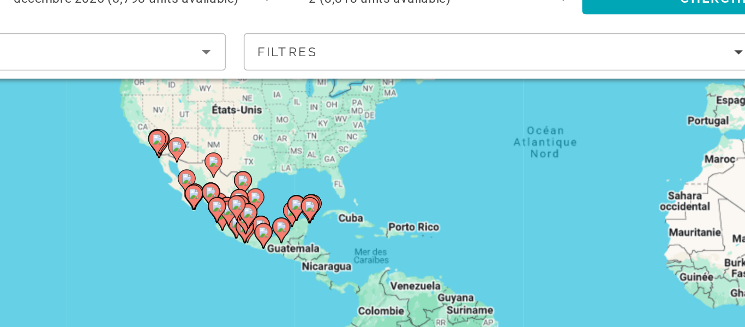
click at [405, 170] on div "Pour activer le glissement du marqueur avec le clavier, appuyez sur Alt+Entrée.…" at bounding box center [372, 152] width 701 height 327
click at [379, 192] on div "Pour activer le glissement du marqueur avec le clavier, appuyez sur Alt+Entrée.…" at bounding box center [372, 152] width 701 height 327
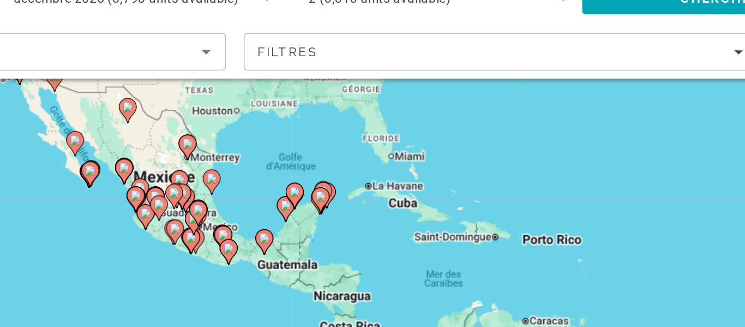
click at [390, 192] on div "Pour activer le glissement du marqueur avec le clavier, appuyez sur Alt+Entrée.…" at bounding box center [372, 152] width 701 height 327
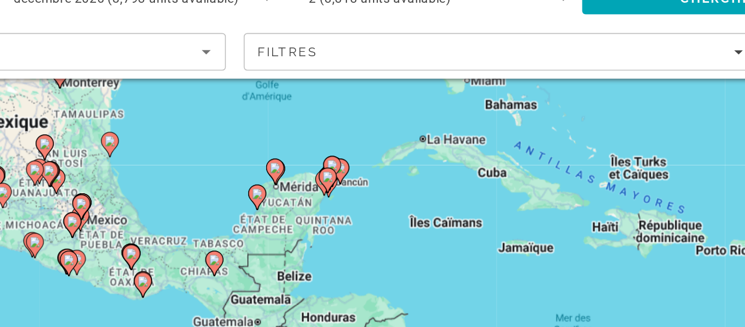
click at [420, 176] on div "Pour activer le glissement du marqueur avec le clavier, appuyez sur Alt+Entrée.…" at bounding box center [372, 152] width 701 height 327
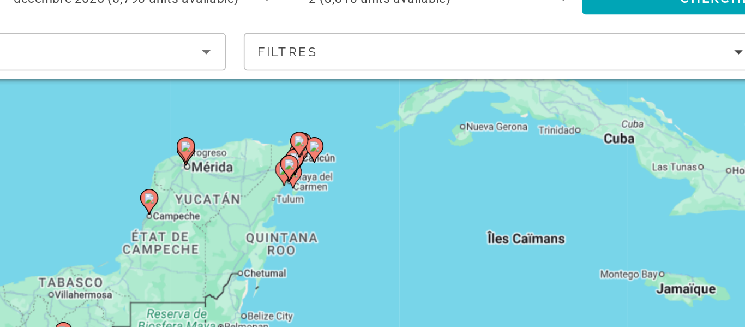
click at [419, 149] on div "Pour activer le glissement du marqueur avec le clavier, appuyez sur Alt+Entrée.…" at bounding box center [372, 152] width 701 height 327
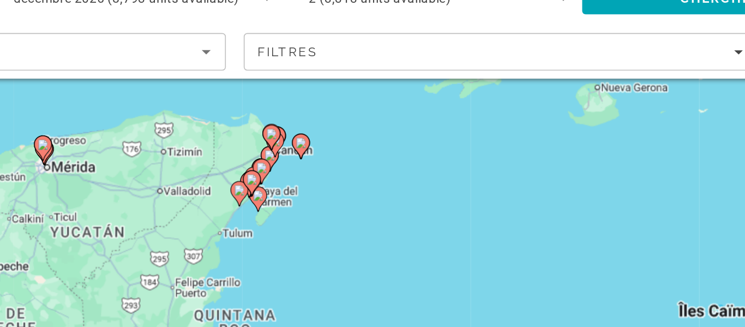
drag, startPoint x: 334, startPoint y: 200, endPoint x: 371, endPoint y: 195, distance: 37.9
click at [371, 195] on div "Pour activer le glissement du marqueur avec le clavier, appuyez sur Alt+Entrée.…" at bounding box center [372, 152] width 701 height 327
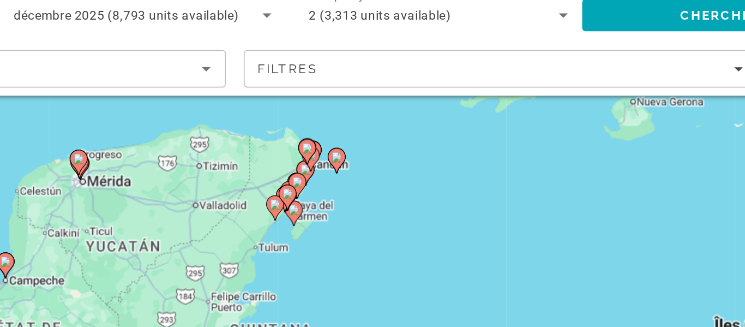
click at [411, 152] on div "Pour activer le glissement du marqueur avec le clavier, appuyez sur Alt+Entrée.…" at bounding box center [372, 152] width 701 height 327
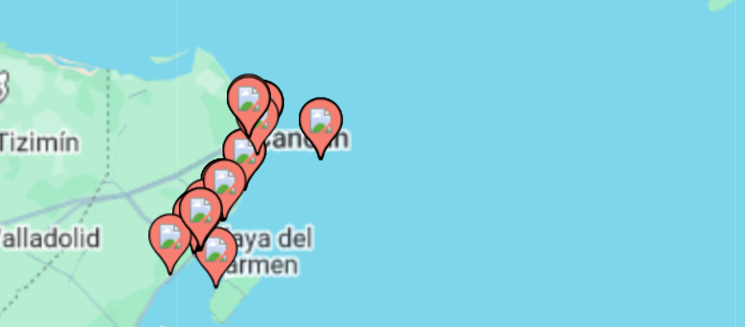
click at [388, 139] on gmp-advanced-marker "Main content" at bounding box center [385, 132] width 11 height 16
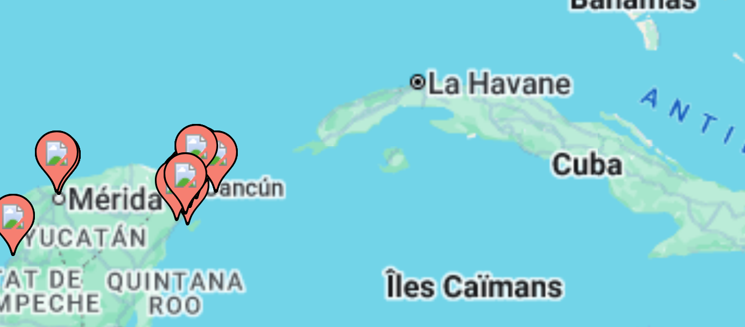
click at [372, 144] on icon "Main content" at bounding box center [369, 151] width 11 height 15
type input "**********"
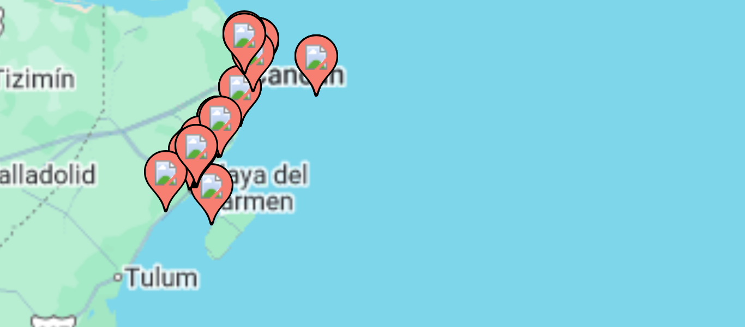
click at [372, 144] on image "Main content" at bounding box center [372, 142] width 7 height 7
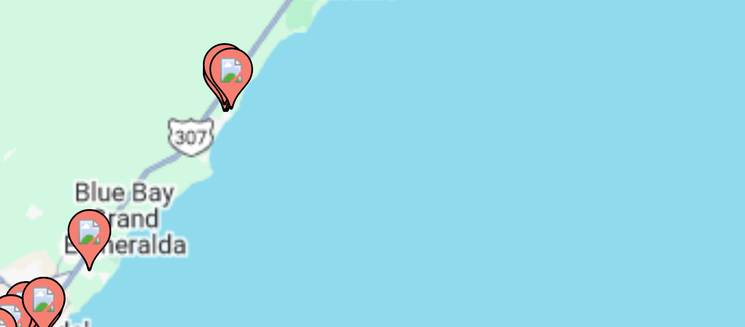
drag, startPoint x: 384, startPoint y: 128, endPoint x: 345, endPoint y: 165, distance: 54.4
click at [343, 167] on g "Main content" at bounding box center [345, 165] width 11 height 15
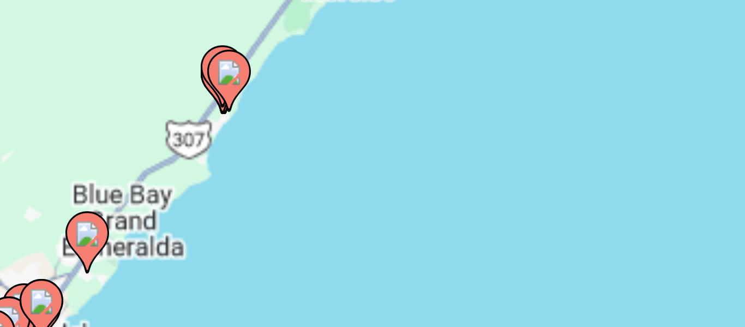
click at [381, 124] on image "Main content" at bounding box center [380, 123] width 7 height 7
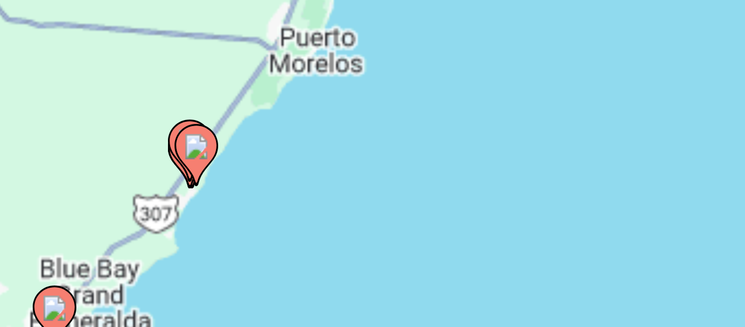
click at [372, 144] on image "Main content" at bounding box center [372, 142] width 7 height 7
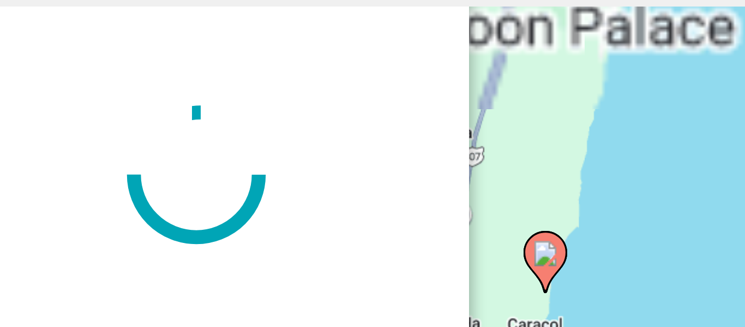
scroll to position [0, 0]
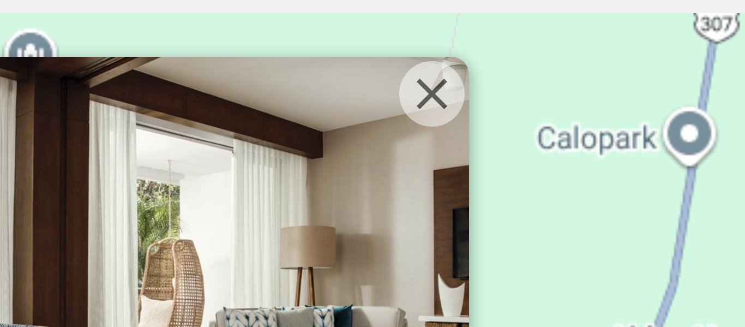
click at [427, 134] on button "Fermer" at bounding box center [431, 129] width 16 height 16
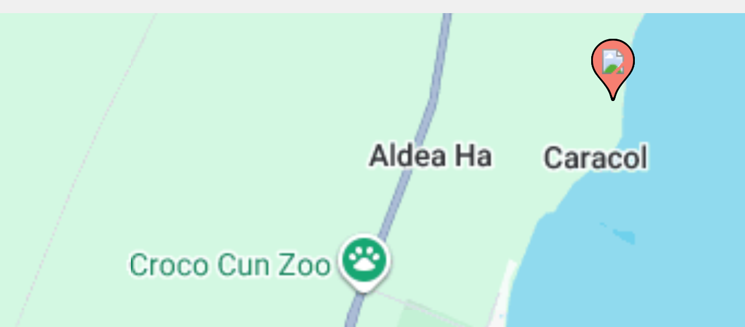
drag, startPoint x: 444, startPoint y: 161, endPoint x: 382, endPoint y: 113, distance: 78.1
click at [382, 113] on div "Pour activer le glissement du marqueur avec le clavier, appuyez sur Alt+Entrée.…" at bounding box center [372, 272] width 701 height 327
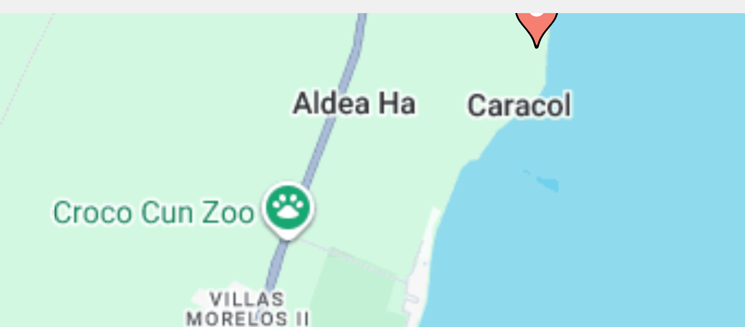
drag, startPoint x: 441, startPoint y: 158, endPoint x: 412, endPoint y: 157, distance: 28.4
click at [421, 146] on div "Pour activer le glissement du marqueur avec le clavier, appuyez sur Alt+Entrée.…" at bounding box center [372, 272] width 701 height 327
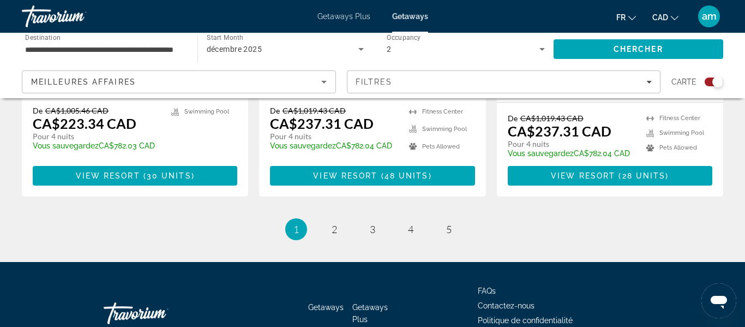
scroll to position [1890, 0]
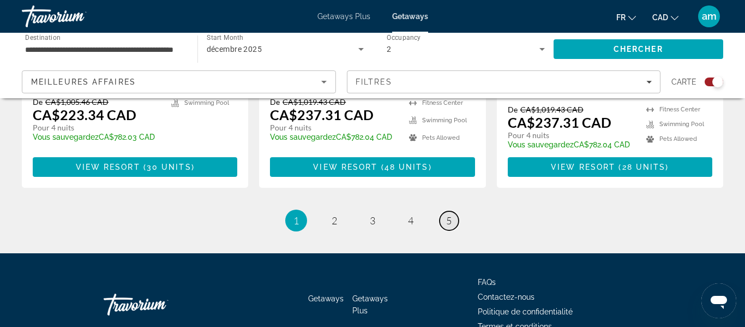
click at [445, 211] on link "page 5" at bounding box center [448, 220] width 19 height 19
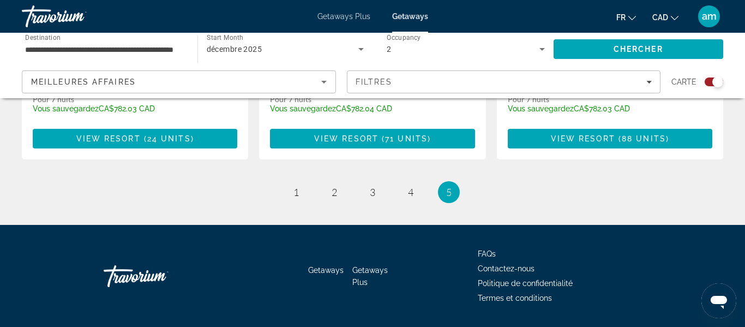
scroll to position [710, 0]
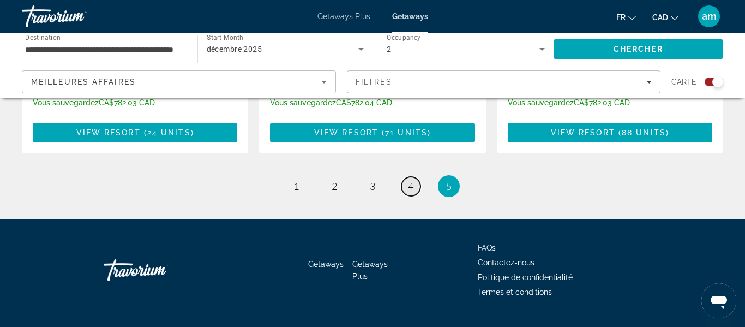
click at [410, 180] on span "4" at bounding box center [410, 186] width 5 height 12
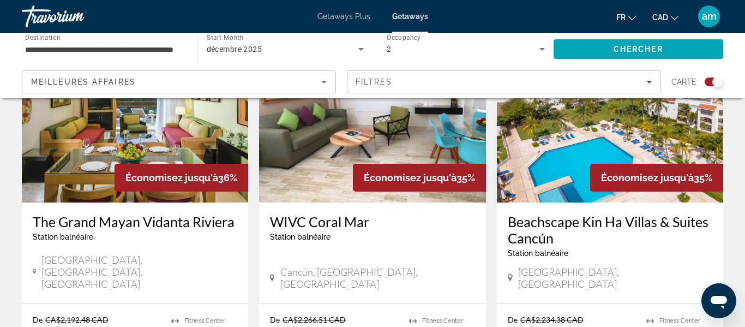
scroll to position [1849, 0]
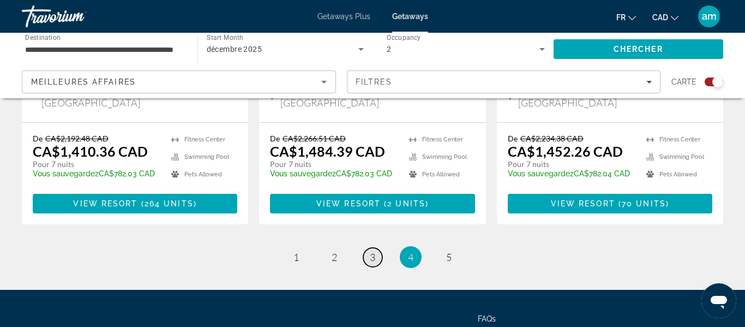
click at [367, 248] on link "page 3" at bounding box center [372, 257] width 19 height 19
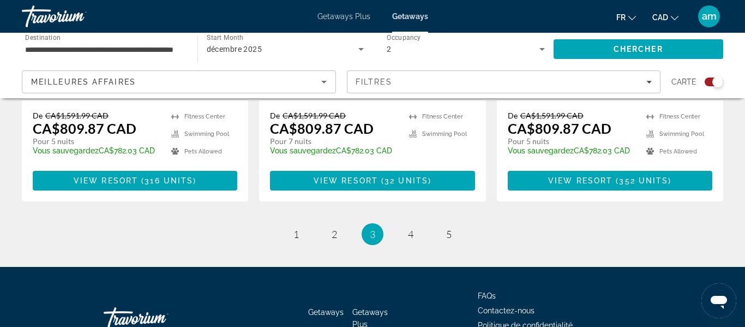
scroll to position [1873, 0]
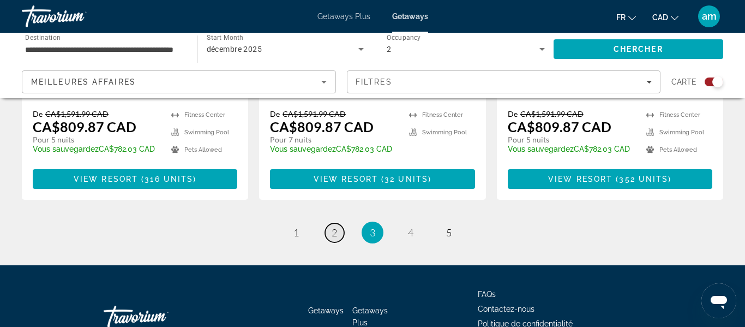
click at [331, 223] on link "page 2" at bounding box center [334, 232] width 19 height 19
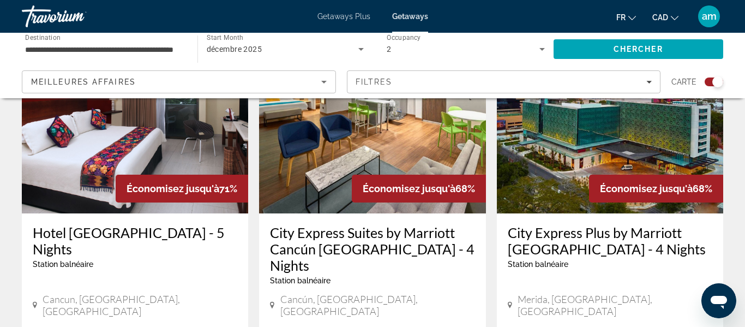
scroll to position [424, 0]
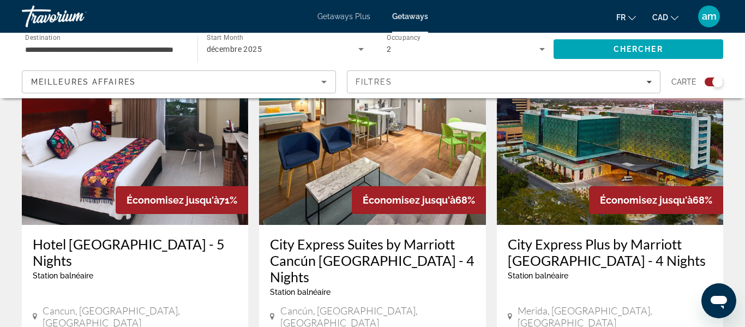
click at [352, 180] on img "Main content" at bounding box center [372, 137] width 226 height 174
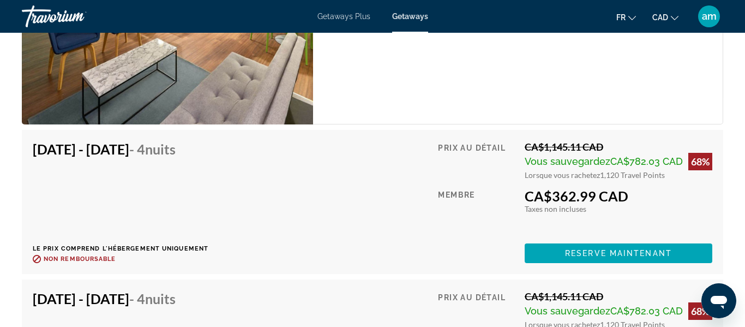
scroll to position [2111, 0]
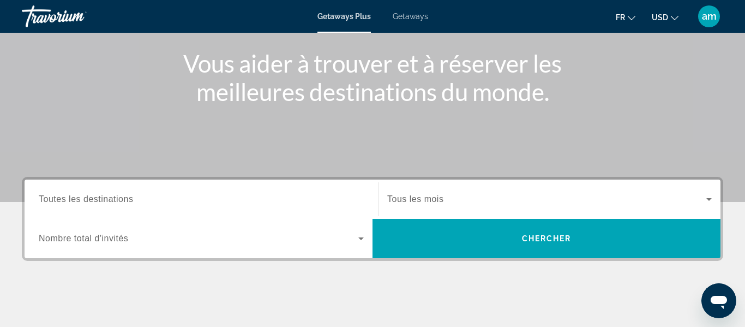
scroll to position [123, 0]
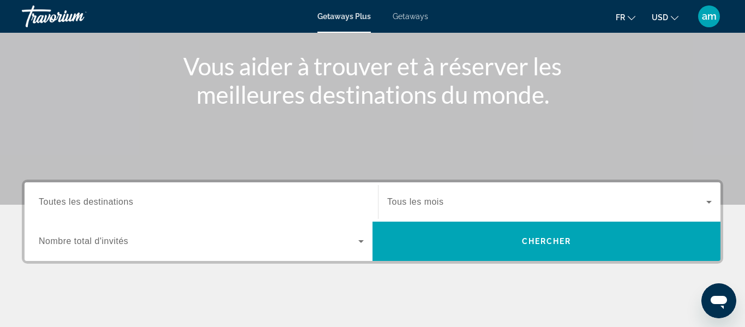
click at [406, 27] on div "Getaways Plus Getaways fr English Español Français Italiano Português русский U…" at bounding box center [372, 16] width 745 height 28
click at [415, 12] on span "Getaways" at bounding box center [410, 16] width 35 height 9
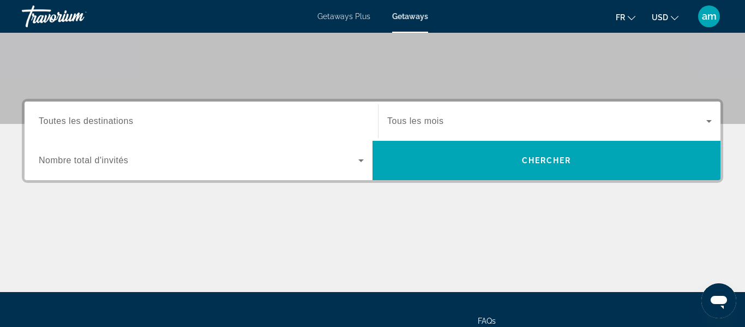
click at [89, 118] on span "Toutes les destinations" at bounding box center [86, 120] width 94 height 9
click at [89, 118] on input "Destination Toutes les destinations" at bounding box center [201, 121] width 325 height 13
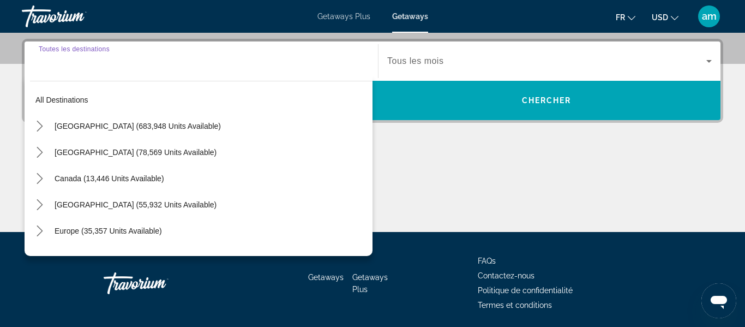
scroll to position [267, 0]
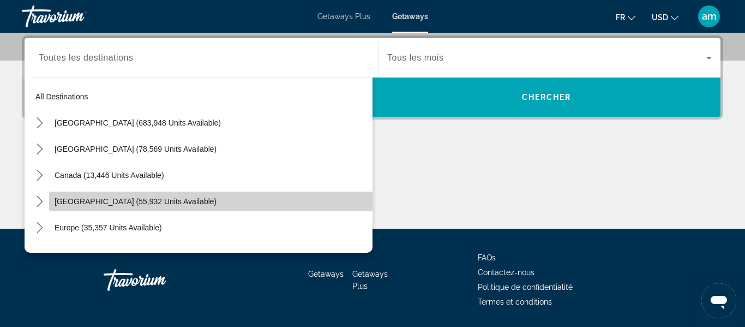
click at [93, 206] on span "Select destination: Caribbean & Atlantic Islands (55,932 units available)" at bounding box center [210, 201] width 323 height 26
type input "**********"
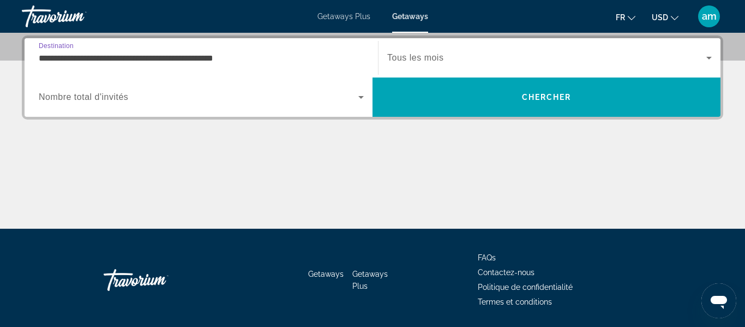
click at [101, 100] on span "Nombre total d'invités" at bounding box center [83, 96] width 89 height 9
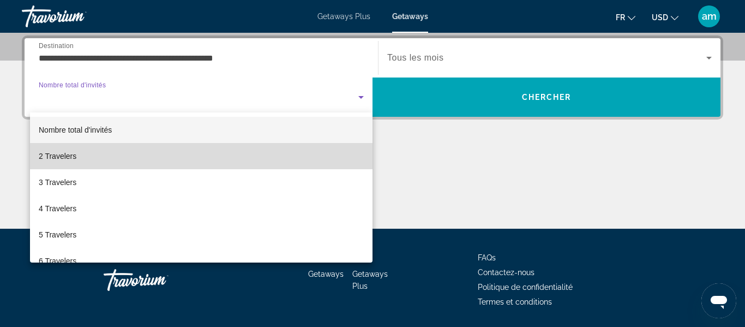
click at [104, 156] on mat-option "2 Travelers" at bounding box center [201, 156] width 342 height 26
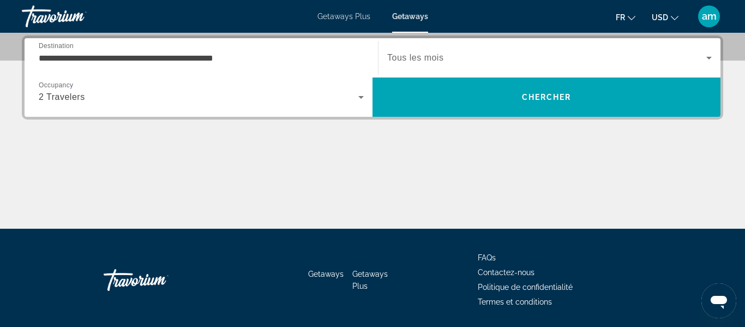
click at [420, 60] on span "Tous les mois" at bounding box center [415, 57] width 56 height 9
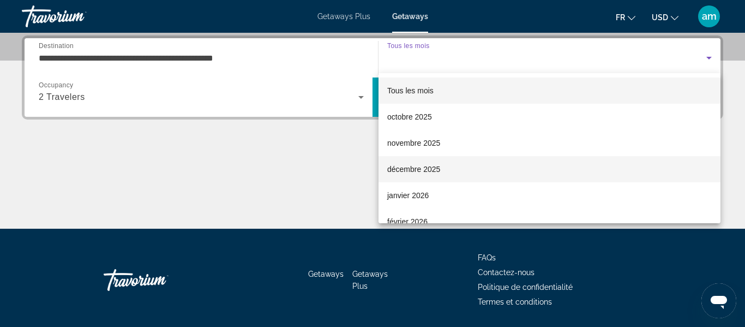
click at [409, 170] on span "décembre 2025" at bounding box center [413, 168] width 53 height 13
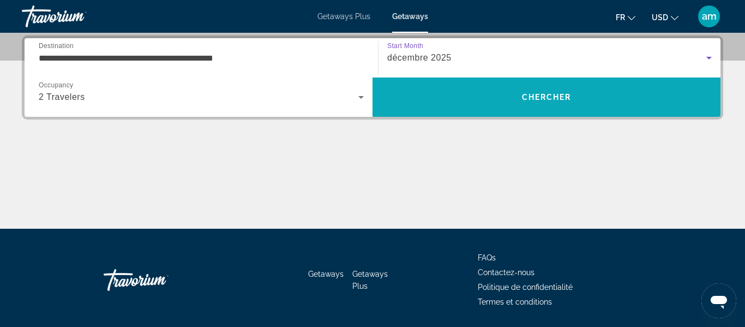
click at [447, 104] on span "Search" at bounding box center [546, 97] width 348 height 26
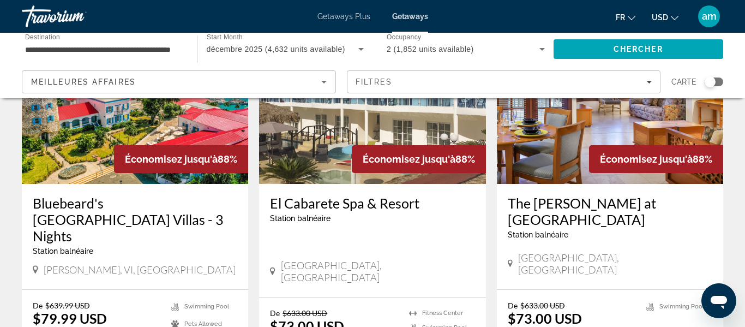
scroll to position [126, 0]
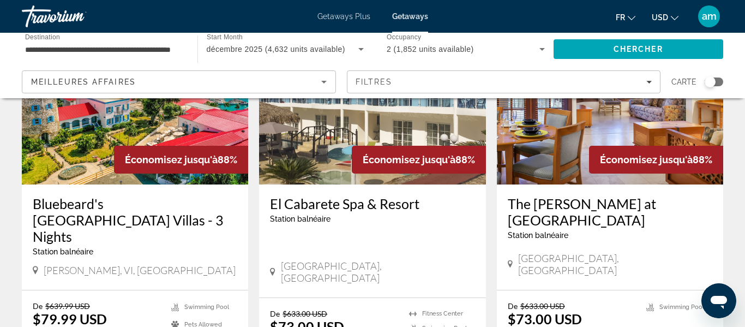
click at [670, 17] on button "USD USD ($) MXN (Mex$) CAD (Can$) GBP (£) EUR (€) AUD (A$) NZD (NZ$) CNY (CN¥)" at bounding box center [665, 17] width 27 height 16
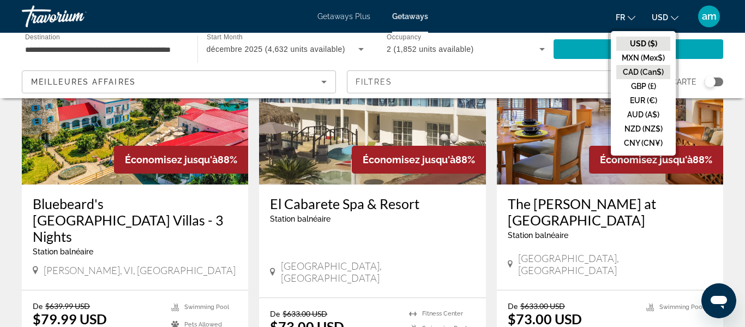
click at [648, 76] on button "CAD (Can$)" at bounding box center [643, 72] width 54 height 14
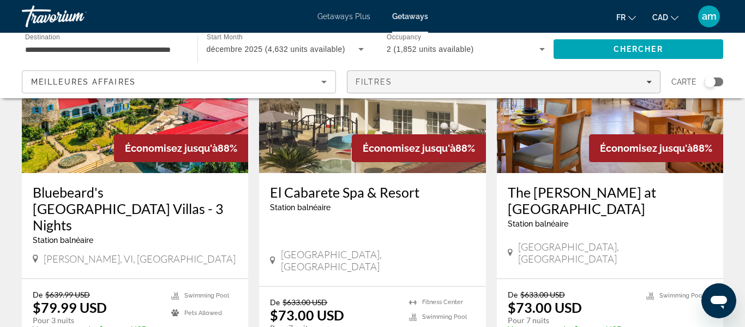
scroll to position [123, 0]
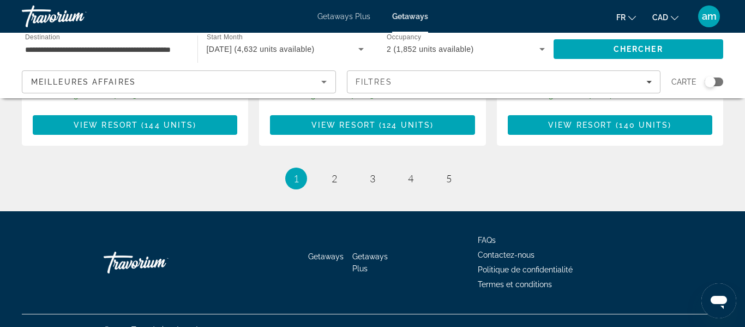
scroll to position [1559, 0]
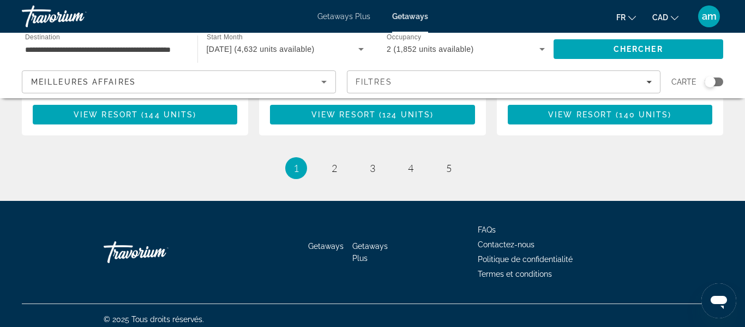
click at [342, 167] on ul "1 / 5 You're on page 1 page 2 page 3 page 4 page 5" at bounding box center [372, 168] width 701 height 22
click at [331, 162] on span "2" at bounding box center [333, 168] width 5 height 12
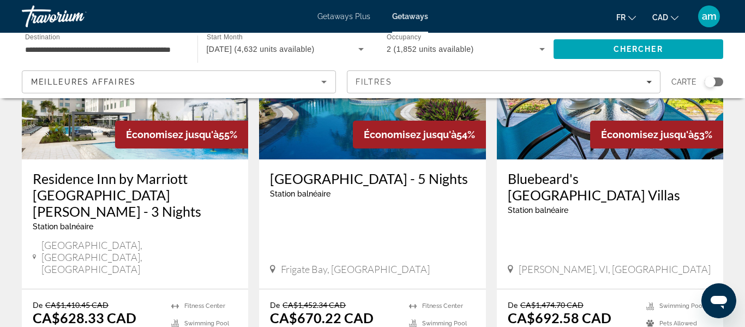
scroll to position [1356, 0]
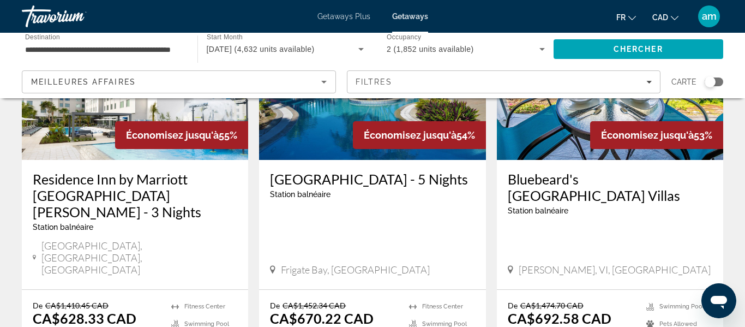
click at [148, 50] on input "**********" at bounding box center [104, 49] width 158 height 13
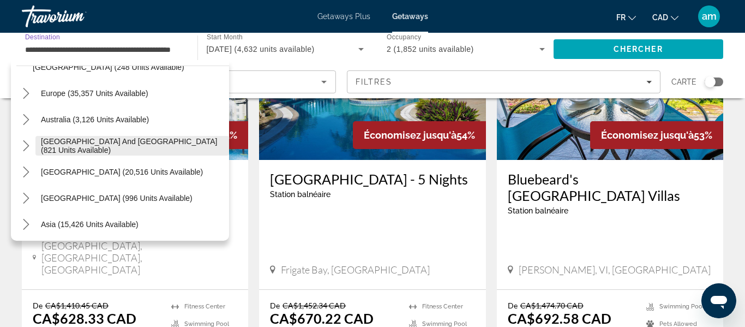
scroll to position [494, 0]
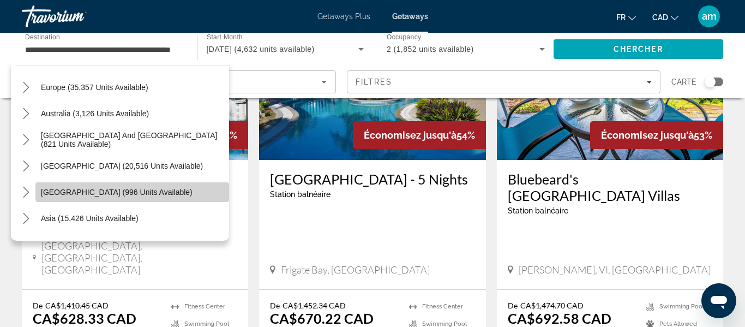
click at [83, 186] on span "Select destination: Central America (996 units available)" at bounding box center [132, 192] width 194 height 26
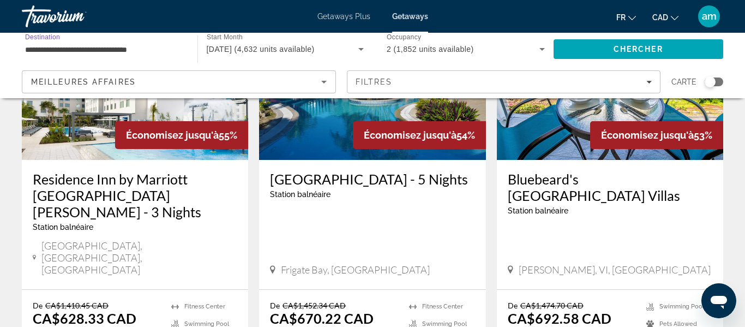
click at [113, 47] on input "**********" at bounding box center [104, 49] width 158 height 13
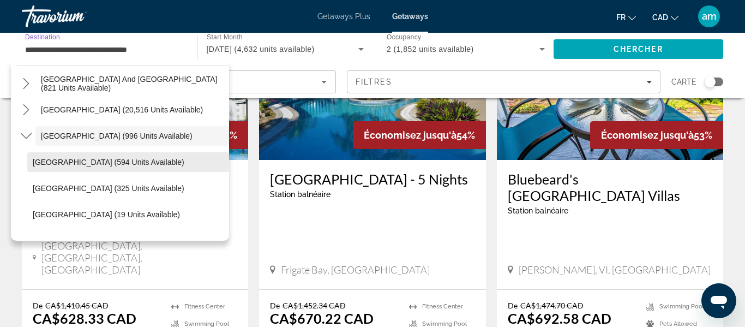
scroll to position [538, 0]
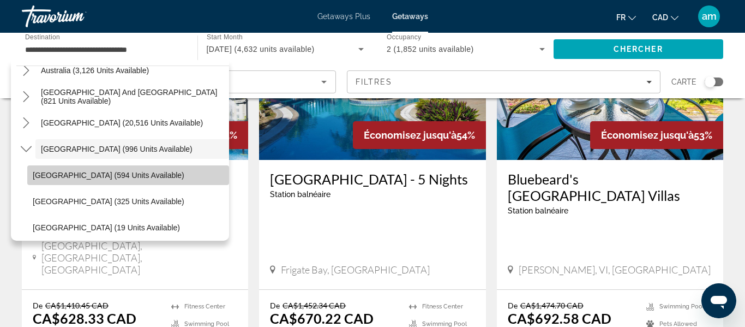
click at [107, 170] on span "Select destination: Belize (594 units available)" at bounding box center [128, 175] width 202 height 26
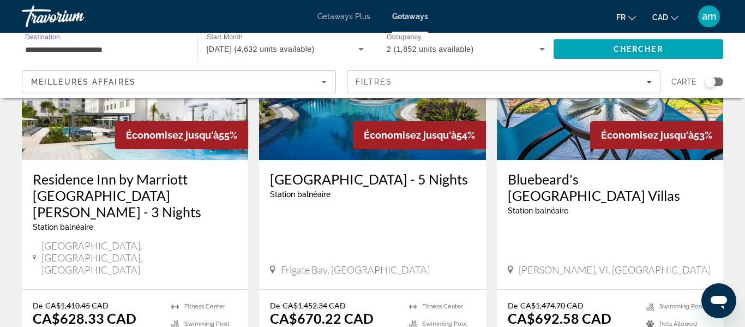
click at [136, 46] on input "**********" at bounding box center [104, 49] width 158 height 13
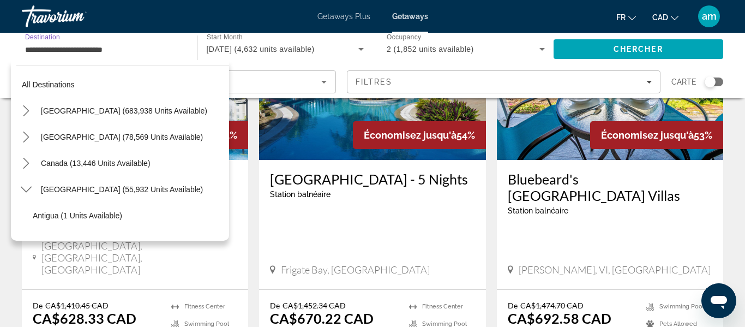
scroll to position [562, 0]
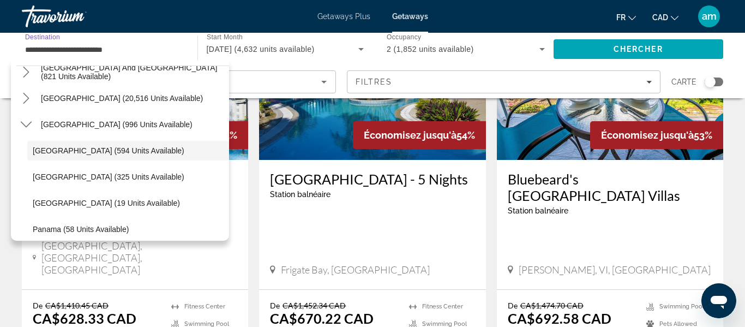
click at [136, 46] on input "**********" at bounding box center [104, 49] width 158 height 13
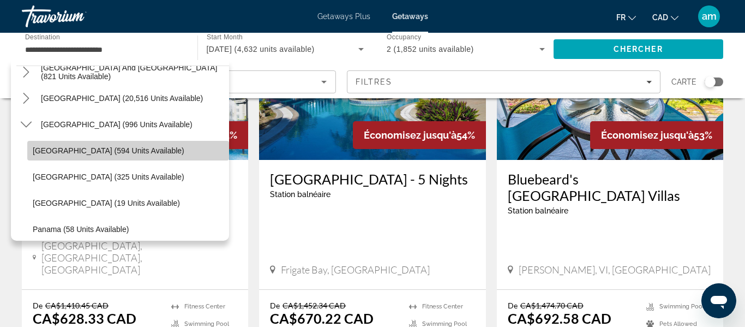
click at [41, 153] on span "Belize (594 units available)" at bounding box center [109, 150] width 152 height 9
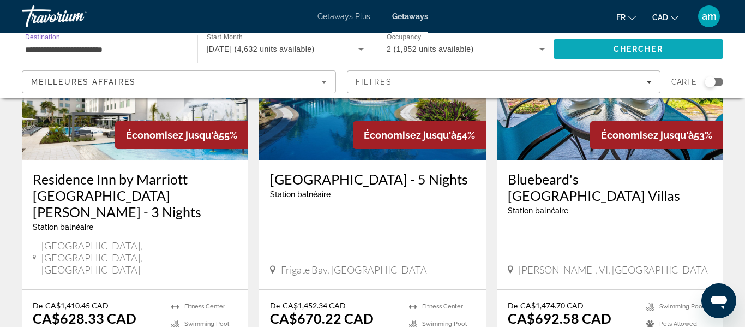
click at [610, 41] on span "Search" at bounding box center [638, 49] width 170 height 26
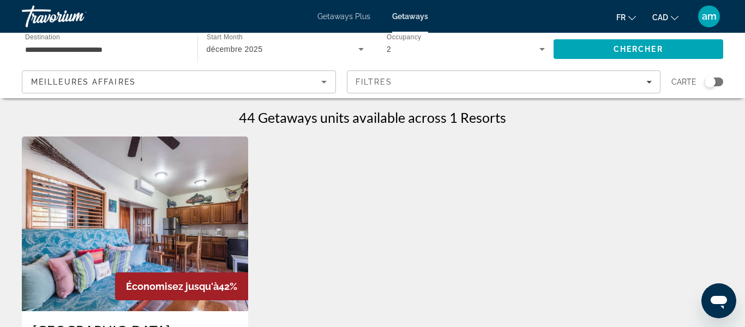
click at [340, 121] on h1 "44 Getaways units available across 1 Resorts" at bounding box center [372, 117] width 267 height 16
click at [117, 40] on div "**********" at bounding box center [104, 49] width 158 height 31
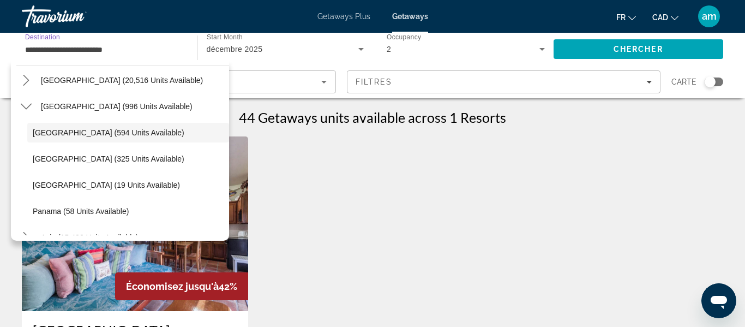
scroll to position [59, 0]
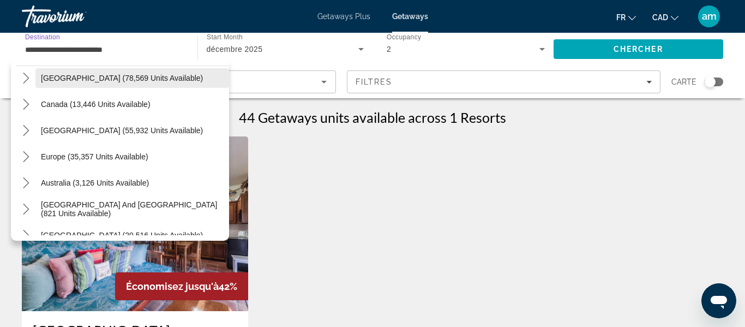
click at [116, 80] on span "[GEOGRAPHIC_DATA] (78,569 units available)" at bounding box center [122, 78] width 162 height 9
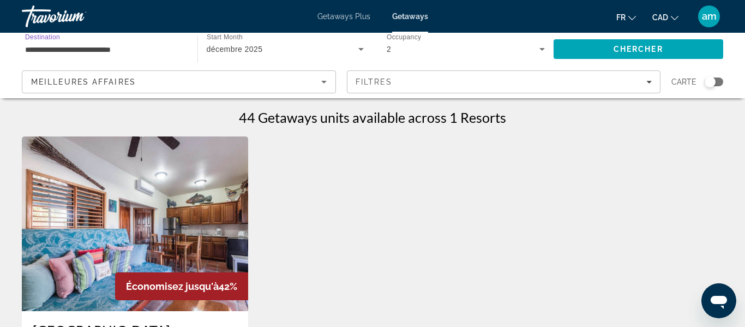
click at [120, 45] on input "**********" at bounding box center [104, 49] width 158 height 13
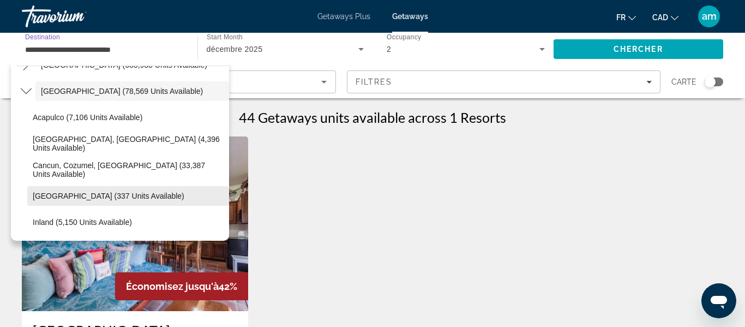
scroll to position [51, 0]
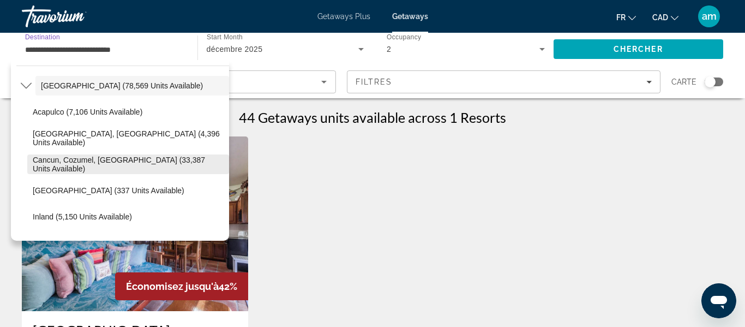
click at [128, 164] on span "Cancun, Cozumel, Riviera Maya (33,387 units available)" at bounding box center [128, 163] width 191 height 17
type input "**********"
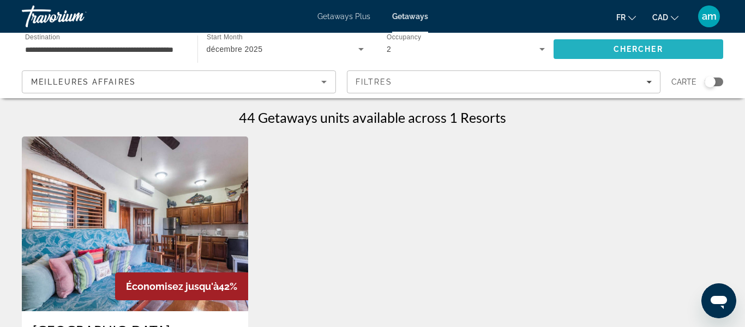
click at [599, 47] on span "Search" at bounding box center [638, 49] width 170 height 26
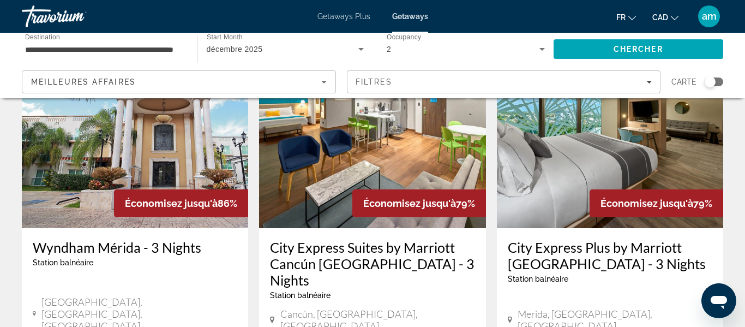
scroll to position [497, 0]
